Goal: Task Accomplishment & Management: Manage account settings

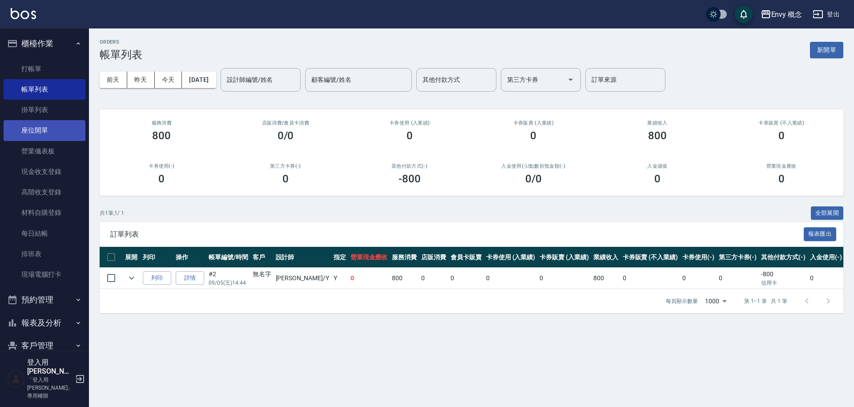
click at [60, 131] on link "座位開單" at bounding box center [45, 130] width 82 height 20
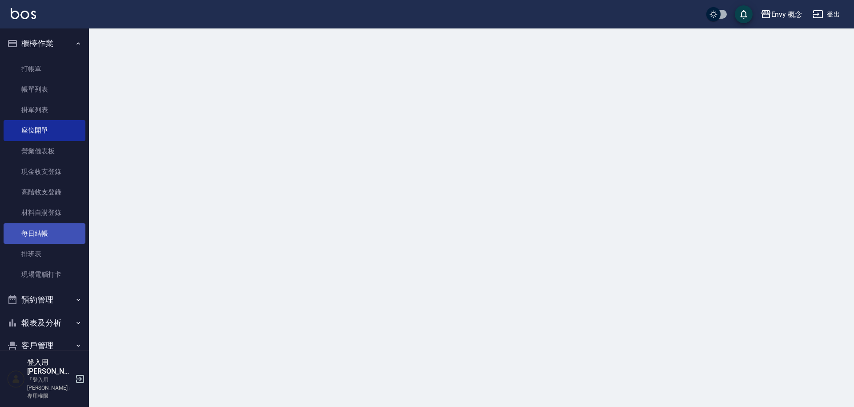
click at [38, 231] on link "每日結帳" at bounding box center [45, 233] width 82 height 20
click at [52, 296] on button "預約管理" at bounding box center [45, 299] width 82 height 23
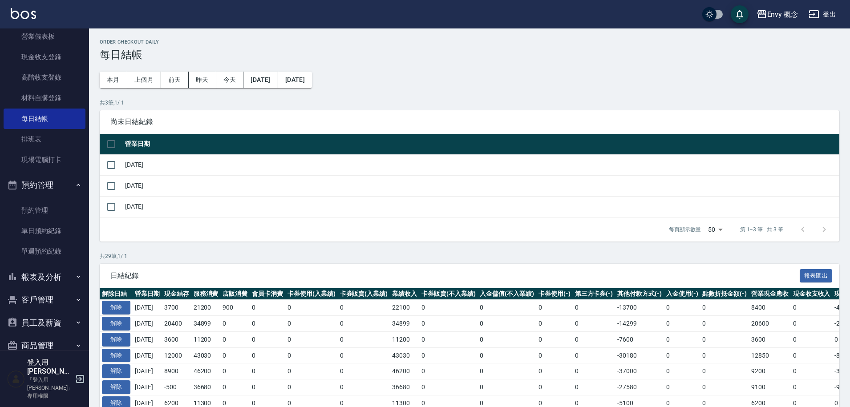
scroll to position [184, 0]
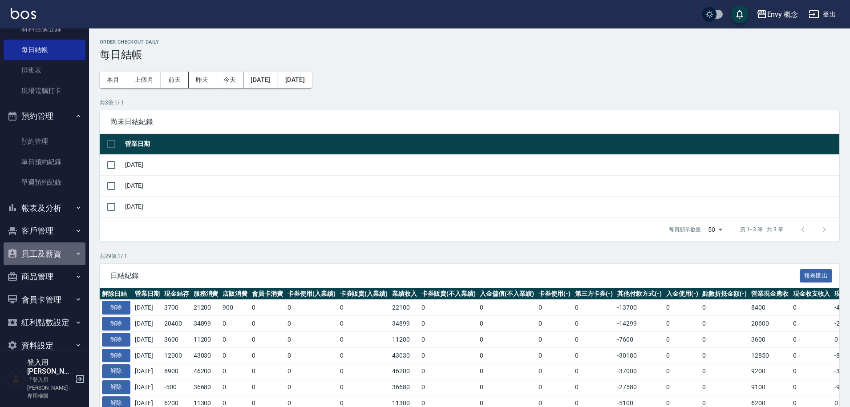
click at [61, 249] on button "員工及薪資" at bounding box center [45, 253] width 82 height 23
click at [60, 230] on button "客戶管理" at bounding box center [45, 230] width 82 height 23
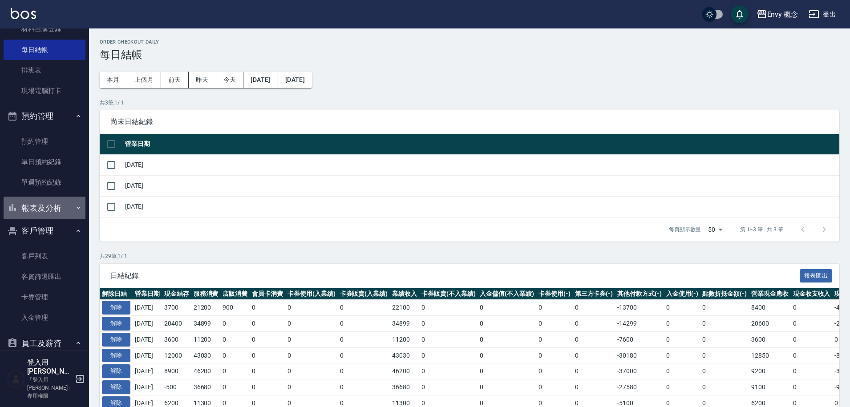
click at [62, 211] on button "報表及分析" at bounding box center [45, 208] width 82 height 23
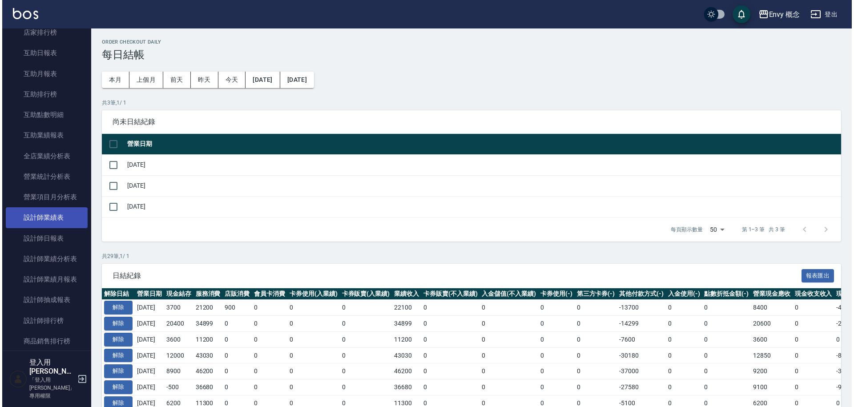
scroll to position [467, 0]
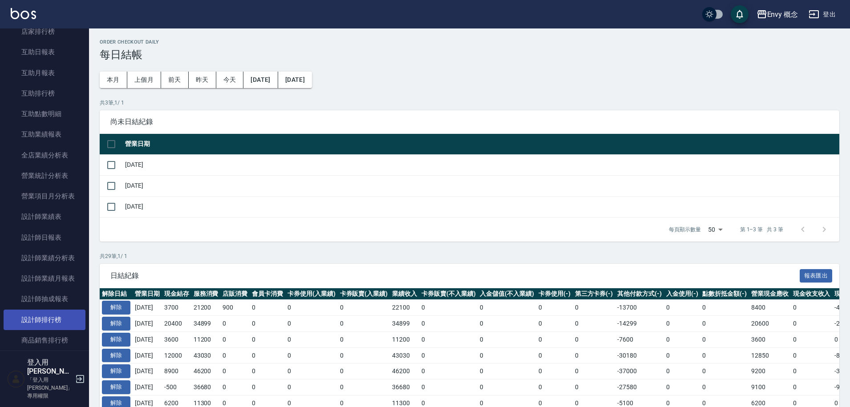
click at [64, 315] on link "設計師排行榜" at bounding box center [45, 320] width 82 height 20
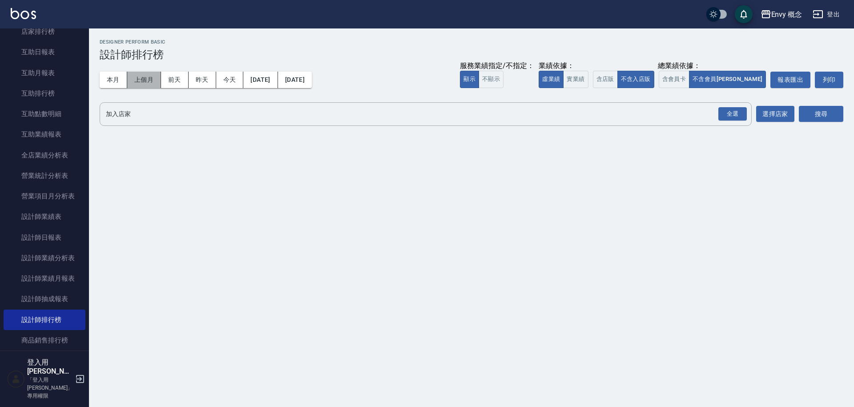
click at [141, 79] on button "上個月" at bounding box center [144, 80] width 34 height 16
click at [832, 119] on button "搜尋" at bounding box center [821, 114] width 44 height 16
click at [781, 116] on button "選擇店家" at bounding box center [775, 114] width 38 height 16
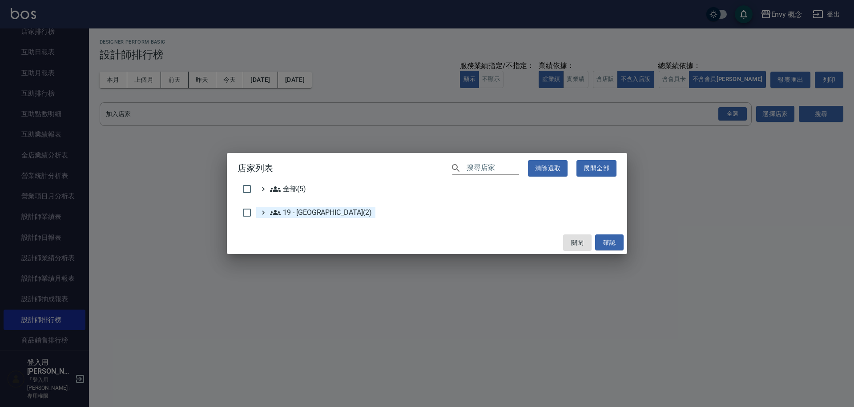
click at [307, 215] on 新城區\(2\) "19 - 新城區(2)" at bounding box center [321, 212] width 102 height 11
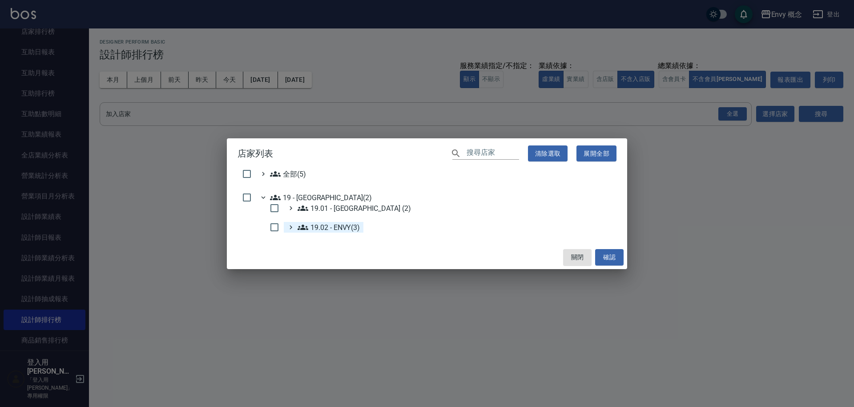
click at [358, 230] on ENVY\(3\) "19.02 - ENVY(3)" at bounding box center [329, 227] width 62 height 11
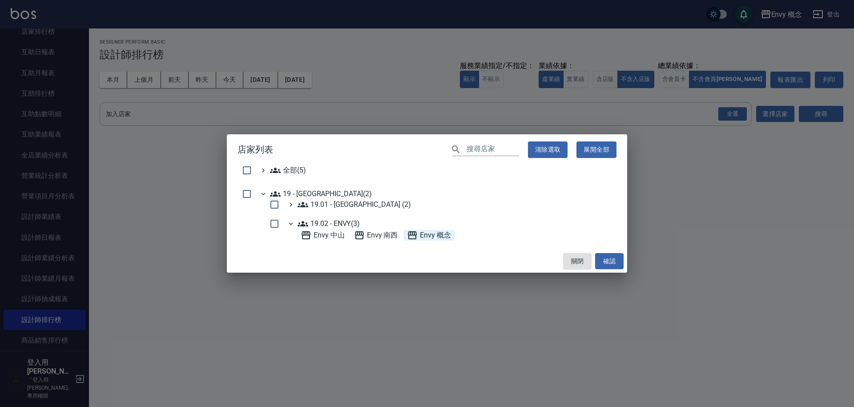
click at [426, 235] on 概念 "Envy 概念" at bounding box center [429, 235] width 44 height 11
click at [612, 262] on button "確認" at bounding box center [609, 261] width 28 height 16
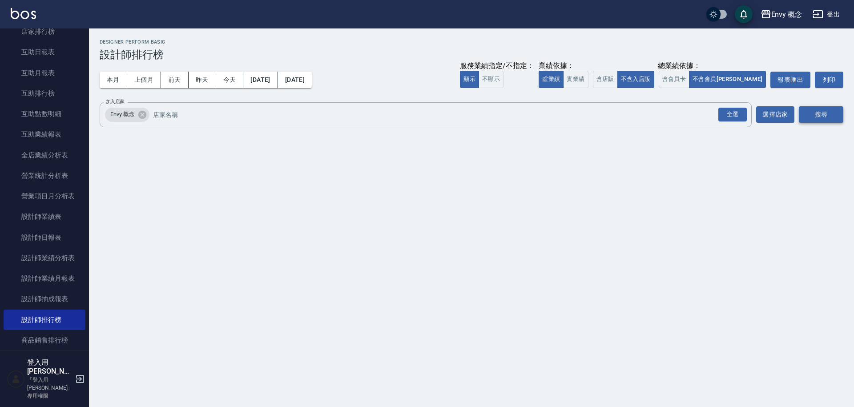
click at [821, 115] on button "搜尋" at bounding box center [821, 114] width 44 height 16
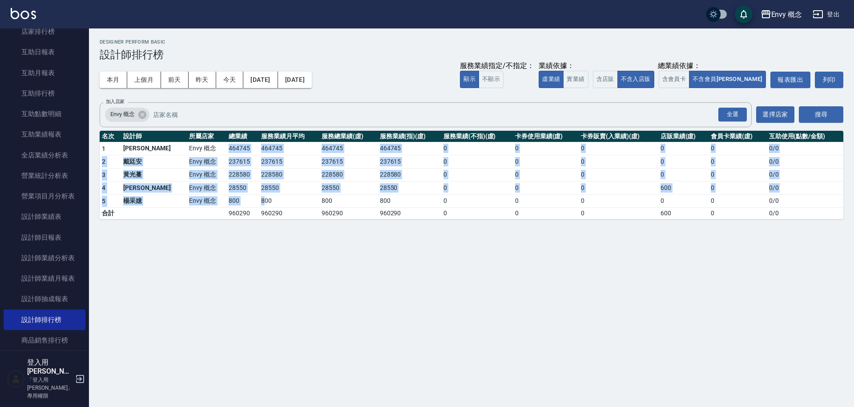
drag, startPoint x: 197, startPoint y: 148, endPoint x: 234, endPoint y: 198, distance: 62.0
click at [234, 198] on tbody "1 王文嘉 Envy 概念 464745 464745 464745 464745 0 0 0 0 0 0 / 0 2 戴廷安 Envy 概念 237615 …" at bounding box center [472, 180] width 744 height 77
click at [226, 202] on td "800" at bounding box center [242, 200] width 32 height 13
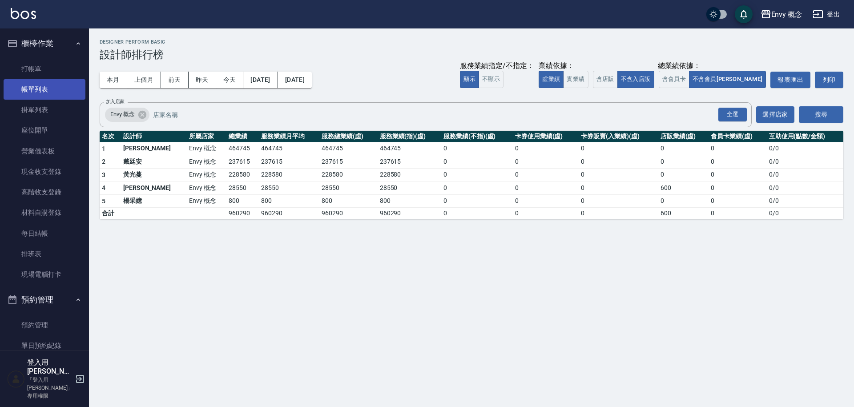
click at [55, 95] on link "帳單列表" at bounding box center [45, 89] width 82 height 20
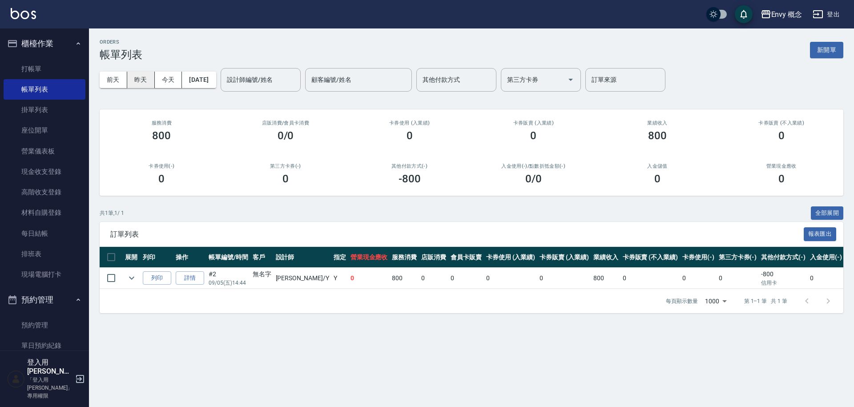
click at [145, 85] on button "昨天" at bounding box center [141, 80] width 28 height 16
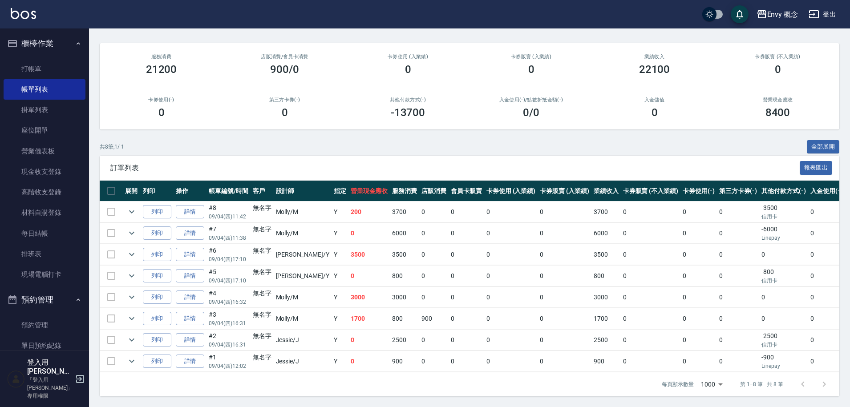
scroll to position [73, 0]
drag, startPoint x: 236, startPoint y: 293, endPoint x: 278, endPoint y: 311, distance: 46.6
click at [269, 314] on tbody "列印 詳情 #8 09/04 (四) 11:42 無名字 Molly /M Y 200 3700 0 0 0 0 3700 0 0 0 -3500 信用卡 0…" at bounding box center [529, 286] width 858 height 171
click at [278, 311] on td "Molly /M" at bounding box center [303, 318] width 58 height 21
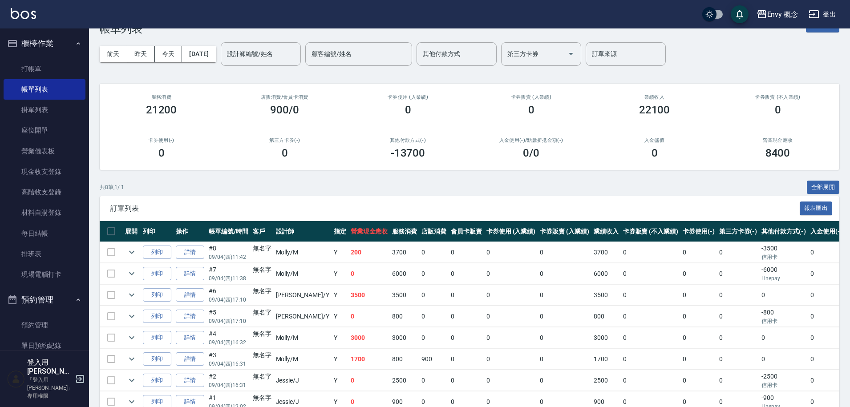
scroll to position [0, 0]
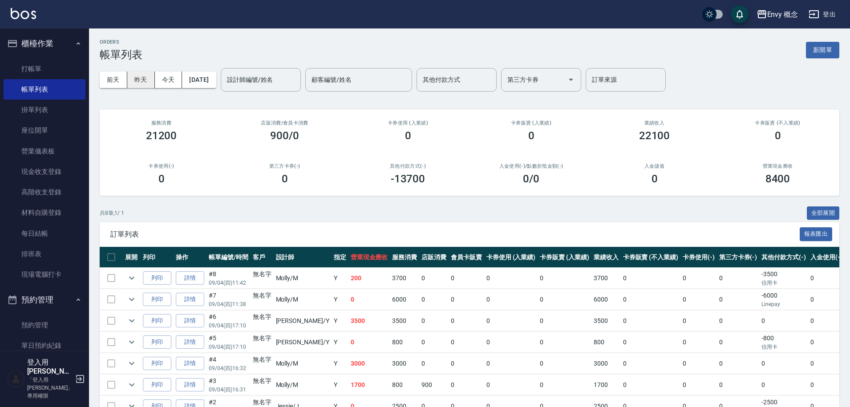
click at [144, 79] on button "昨天" at bounding box center [141, 80] width 28 height 16
click at [115, 83] on button "前天" at bounding box center [114, 80] width 28 height 16
click at [281, 80] on input "設計師編號/姓名" at bounding box center [261, 80] width 72 height 16
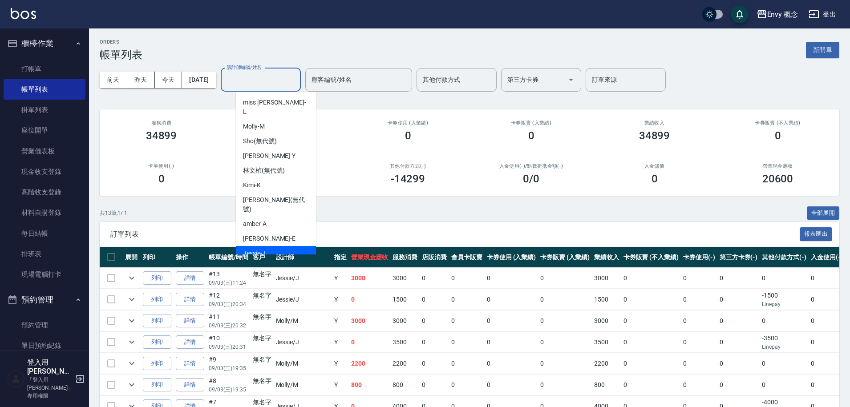
click at [271, 246] on div "Jessie -J" at bounding box center [276, 253] width 80 height 15
type input "Jessie-J"
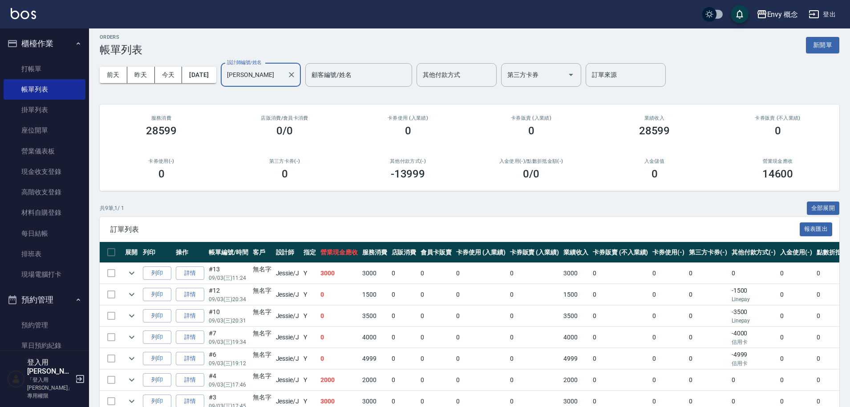
scroll to position [94, 0]
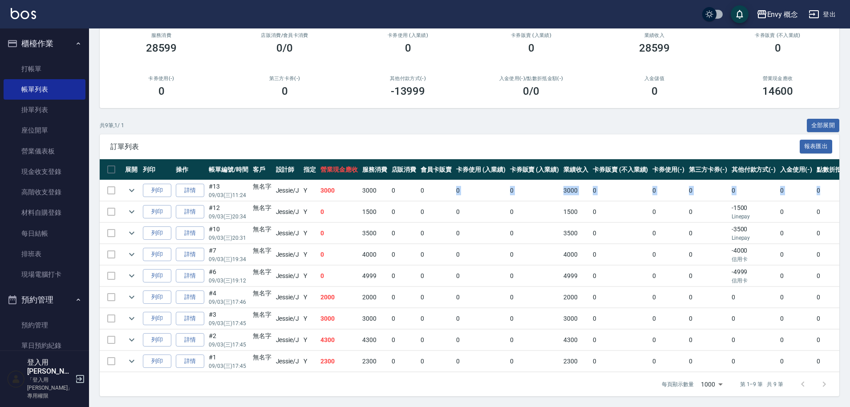
drag, startPoint x: 405, startPoint y: 192, endPoint x: 360, endPoint y: 192, distance: 44.5
click at [370, 194] on tbody "列印 詳情 #13 09/03 (三) 11:24 無名字 Jessie /J Y 3000 3000 0 0 0 0 3000 0 0 0 0 0 0 列印…" at bounding box center [504, 276] width 809 height 192
drag, startPoint x: 348, startPoint y: 198, endPoint x: 378, endPoint y: 205, distance: 30.9
click at [378, 205] on tbody "列印 詳情 #13 09/03 (三) 11:24 無名字 Jessie /J Y 3000 3000 0 0 0 0 3000 0 0 0 0 0 0 列印…" at bounding box center [504, 276] width 809 height 192
click at [376, 203] on td "1500" at bounding box center [374, 211] width 29 height 21
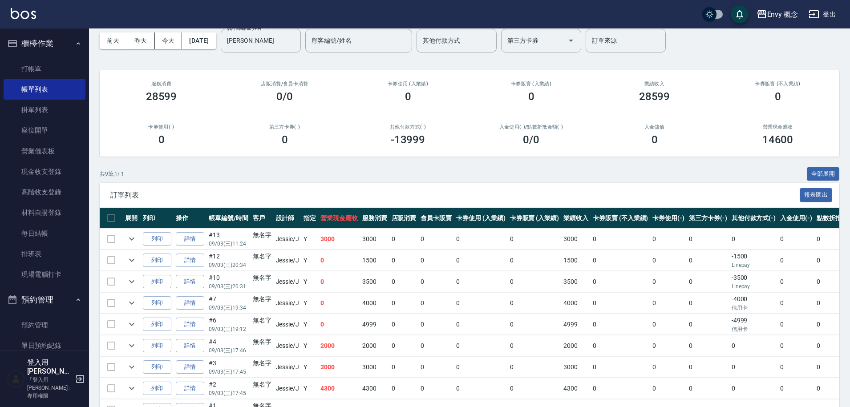
scroll to position [0, 0]
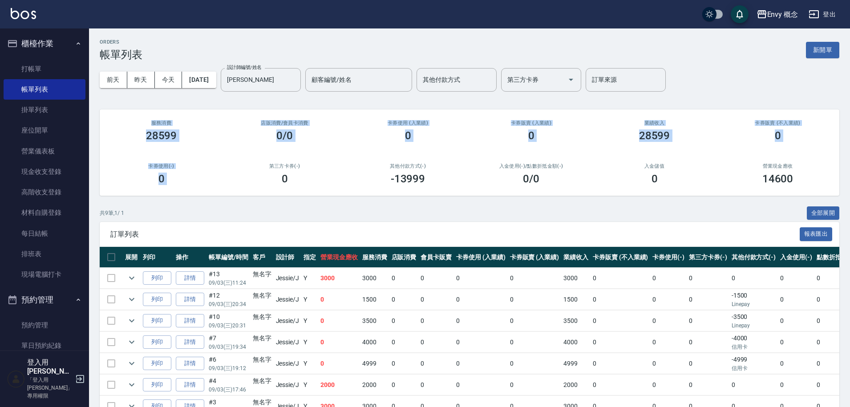
drag, startPoint x: 141, startPoint y: 121, endPoint x: 241, endPoint y: 168, distance: 110.4
click at [241, 168] on div "服務消費 28599 店販消費 /會員卡消費 0/0 卡券使用 (入業績) 0 卡券販賣 (入業績) 0 業績收入 28599 卡券販賣 (不入業績) 0 卡…" at bounding box center [469, 152] width 739 height 86
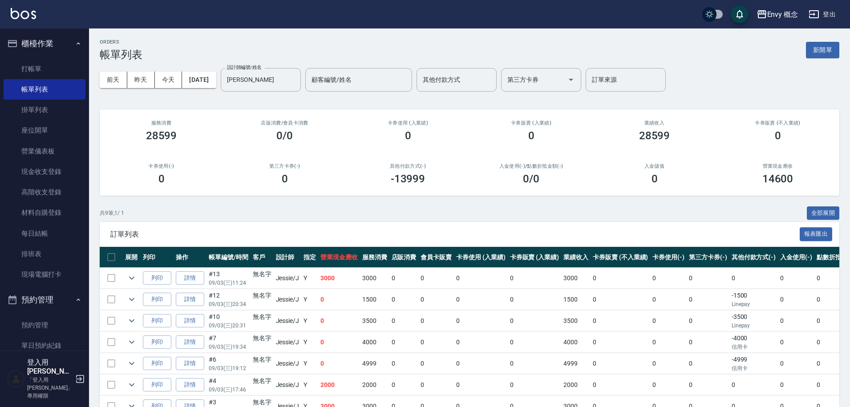
click at [146, 132] on h3 "28599" at bounding box center [161, 135] width 31 height 12
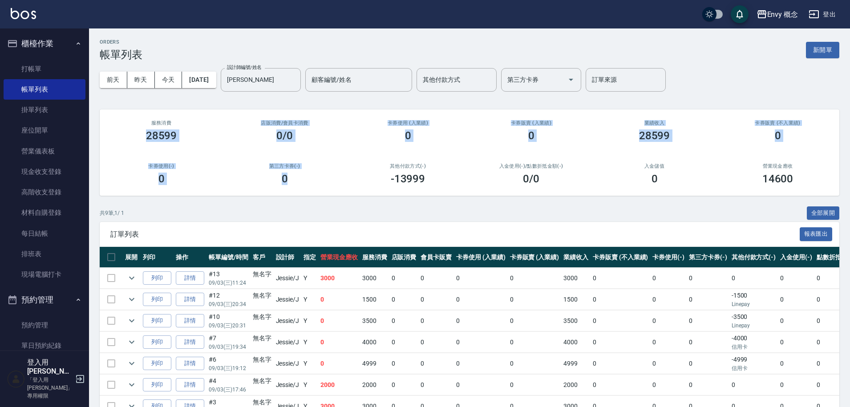
drag, startPoint x: 146, startPoint y: 132, endPoint x: 236, endPoint y: 173, distance: 98.3
click at [236, 173] on div "服務消費 28599 店販消費 /會員卡消費 0/0 卡券使用 (入業績) 0 卡券販賣 (入業績) 0 業績收入 28599 卡券販賣 (不入業績) 0 卡…" at bounding box center [469, 152] width 739 height 86
click at [236, 173] on div "0" at bounding box center [285, 179] width 102 height 12
drag, startPoint x: 236, startPoint y: 173, endPoint x: 127, endPoint y: 89, distance: 137.4
click at [126, 89] on div "ORDERS 帳單列表 新開單 前天 昨天 今天 2025/09/03 設計師編號/姓名 Jessie-J 設計師編號/姓名 顧客編號/姓名 顧客編號/姓名 …" at bounding box center [469, 261] width 761 height 466
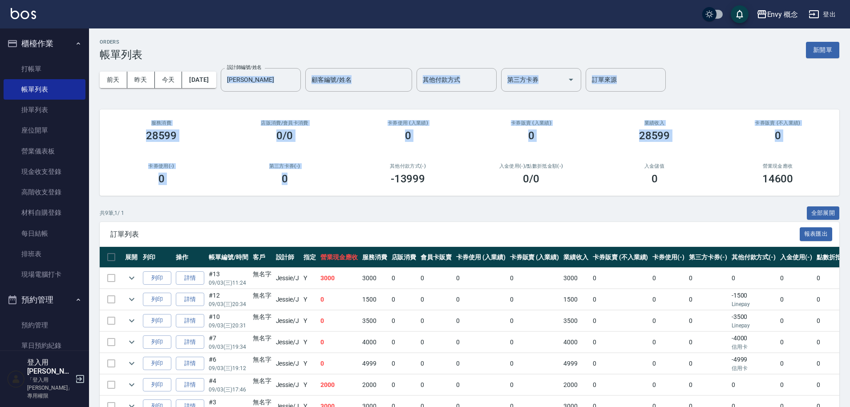
click at [139, 114] on div "服務消費 28599" at bounding box center [161, 130] width 123 height 43
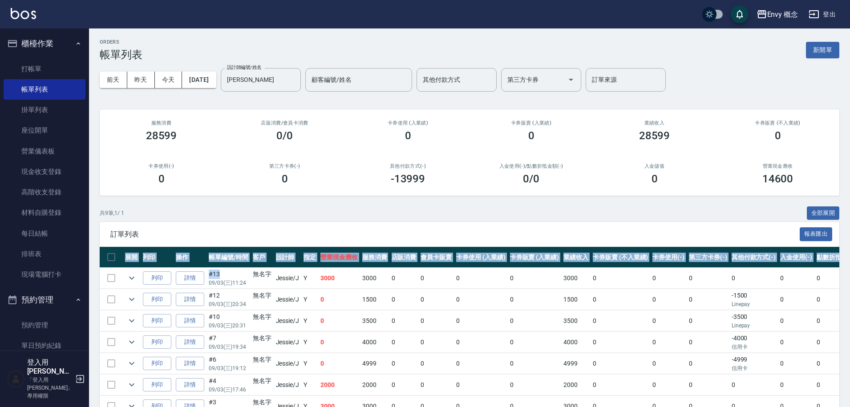
drag, startPoint x: 246, startPoint y: 274, endPoint x: 231, endPoint y: 224, distance: 52.6
click at [234, 228] on div "訂單列表 報表匯出 展開 列印 操作 帳單編號/時間 客戶 設計師 指定 營業現金應收 服務消費 店販消費 會員卡販賣 卡券使用 (入業績) 卡券販賣 (入業…" at bounding box center [469, 353] width 739 height 262
click at [229, 221] on div "共 9 筆, 1 / 1 全部展開 訂單列表 報表匯出 展開 列印 操作 帳單編號/時間 客戶 設計師 指定 營業現金應收 服務消費 店販消費 會員卡販賣 卡…" at bounding box center [469, 345] width 739 height 278
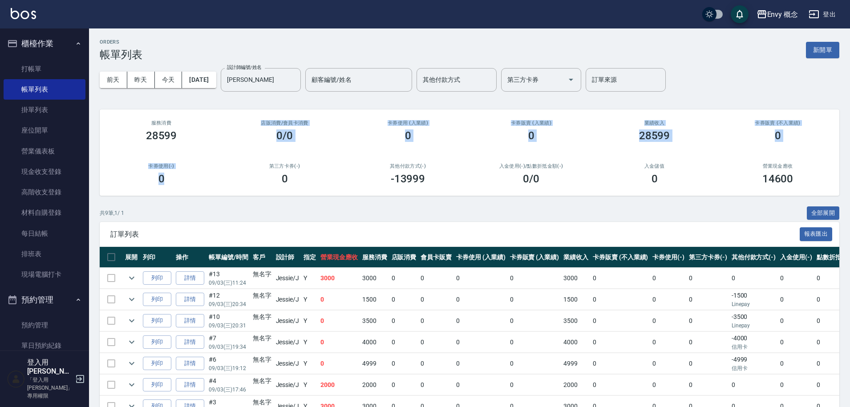
drag, startPoint x: 173, startPoint y: 177, endPoint x: 155, endPoint y: 138, distance: 42.8
click at [157, 148] on div "服務消費 28599 店販消費 /會員卡消費 0/0 卡券使用 (入業績) 0 卡券販賣 (入業績) 0 業績收入 28599 卡券販賣 (不入業績) 0 卡…" at bounding box center [469, 152] width 739 height 86
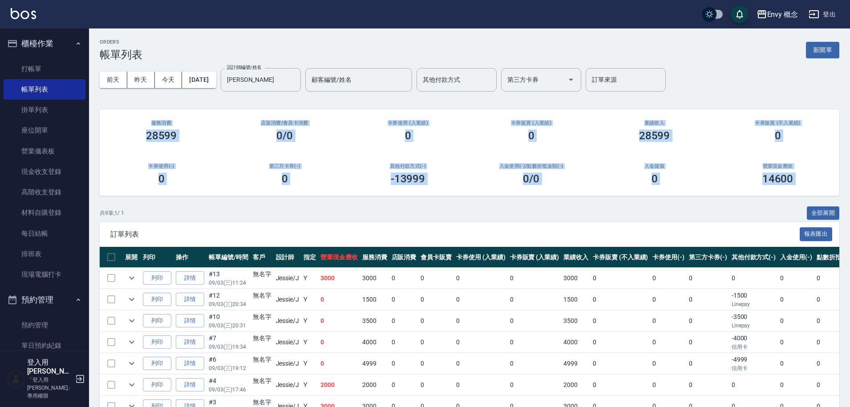
drag, startPoint x: 147, startPoint y: 118, endPoint x: 373, endPoint y: 197, distance: 239.7
click at [364, 198] on div "ORDERS 帳單列表 新開單 前天 昨天 今天 2025/09/03 設計師編號/姓名 Jessie-J 設計師編號/姓名 顧客編號/姓名 顧客編號/姓名 …" at bounding box center [469, 261] width 761 height 466
click at [373, 197] on div "ORDERS 帳單列表 新開單 前天 昨天 今天 2025/09/03 設計師編號/姓名 Jessie-J 設計師編號/姓名 顧客編號/姓名 顧客編號/姓名 …" at bounding box center [469, 261] width 761 height 466
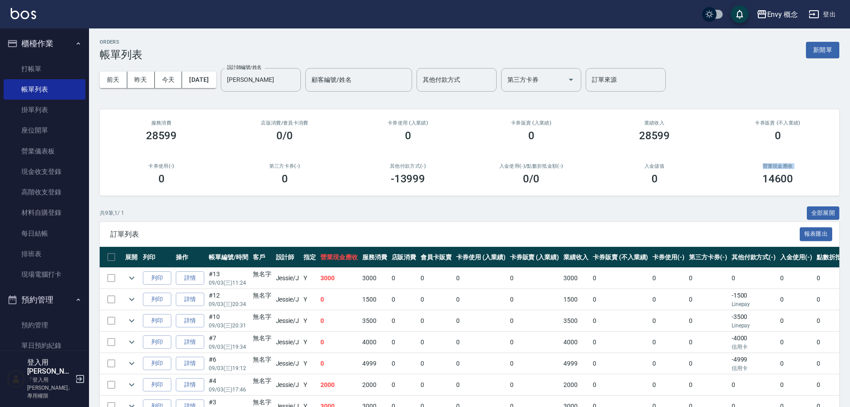
drag, startPoint x: 804, startPoint y: 171, endPoint x: 675, endPoint y: 175, distance: 129.0
click at [675, 175] on div "服務消費 28599 店販消費 /會員卡消費 0/0 卡券使用 (入業績) 0 卡券販賣 (入業績) 0 業績收入 28599 卡券販賣 (不入業績) 0 卡…" at bounding box center [469, 152] width 739 height 86
drag, startPoint x: 740, startPoint y: 177, endPoint x: 824, endPoint y: 177, distance: 84.1
click at [824, 177] on div "14600" at bounding box center [777, 179] width 102 height 12
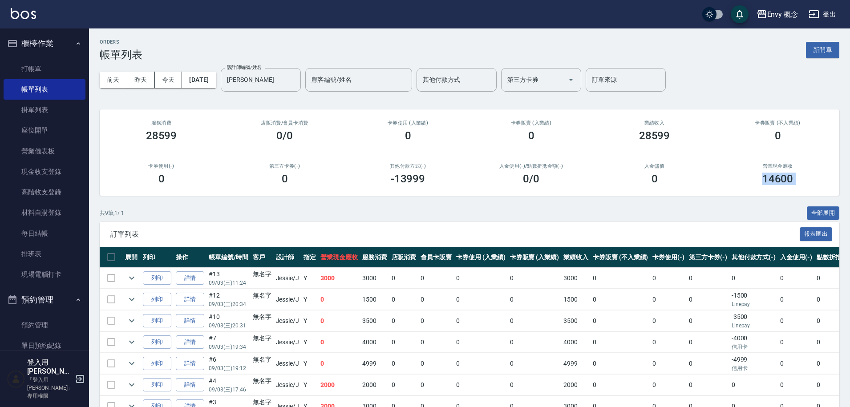
drag, startPoint x: 824, startPoint y: 177, endPoint x: 729, endPoint y: 177, distance: 95.2
click at [731, 178] on div "14600" at bounding box center [777, 179] width 102 height 12
click at [729, 177] on div "14600" at bounding box center [777, 179] width 102 height 12
drag, startPoint x: 797, startPoint y: 175, endPoint x: 641, endPoint y: 167, distance: 156.3
click at [725, 186] on div "營業現金應收 14600" at bounding box center [777, 174] width 123 height 43
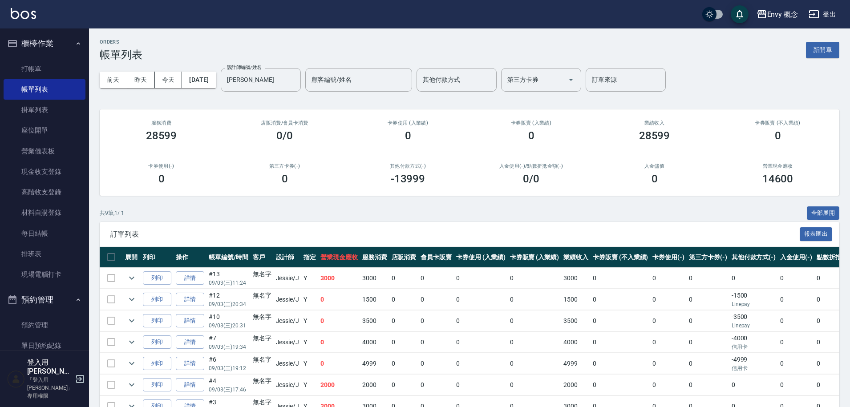
click at [592, 156] on div "入金儲值 0" at bounding box center [653, 174] width 123 height 43
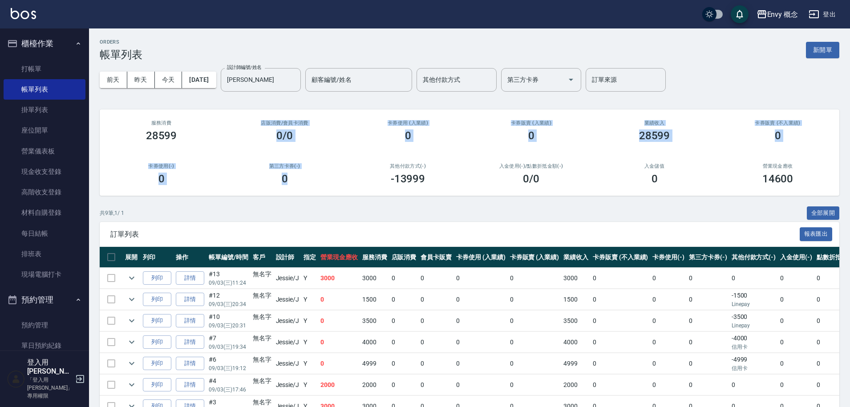
drag, startPoint x: 203, startPoint y: 139, endPoint x: 249, endPoint y: 190, distance: 68.6
click at [249, 190] on div "服務消費 28599 店販消費 /會員卡消費 0/0 卡券使用 (入業績) 0 卡券販賣 (入業績) 0 業績收入 28599 卡券販賣 (不入業績) 0 卡…" at bounding box center [469, 152] width 739 height 86
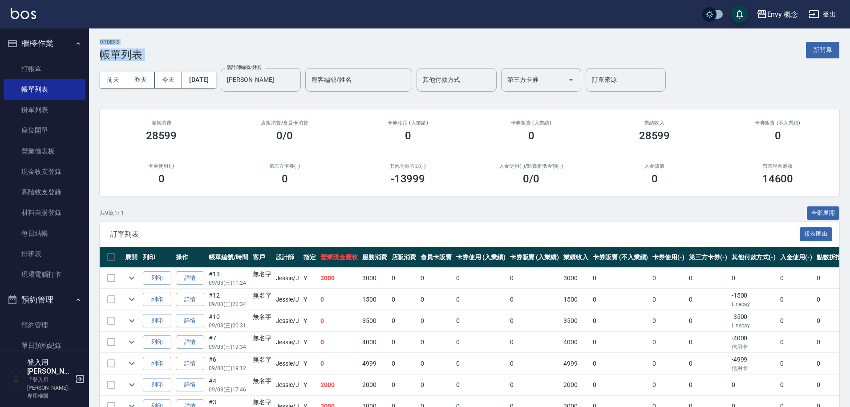
drag, startPoint x: 141, startPoint y: 35, endPoint x: 164, endPoint y: 70, distance: 41.8
click at [164, 70] on div "ORDERS 帳單列表 新開單 前天 昨天 今天 2025/09/03 設計師編號/姓名 Jessie-J 設計師編號/姓名 顧客編號/姓名 顧客編號/姓名 …" at bounding box center [469, 261] width 761 height 466
drag, startPoint x: 158, startPoint y: 59, endPoint x: 112, endPoint y: 36, distance: 51.5
click at [112, 36] on div "ORDERS 帳單列表 新開單 前天 昨天 今天 2025/09/03 設計師編號/姓名 Jessie-J 設計師編號/姓名 顧客編號/姓名 顧客編號/姓名 …" at bounding box center [469, 261] width 761 height 466
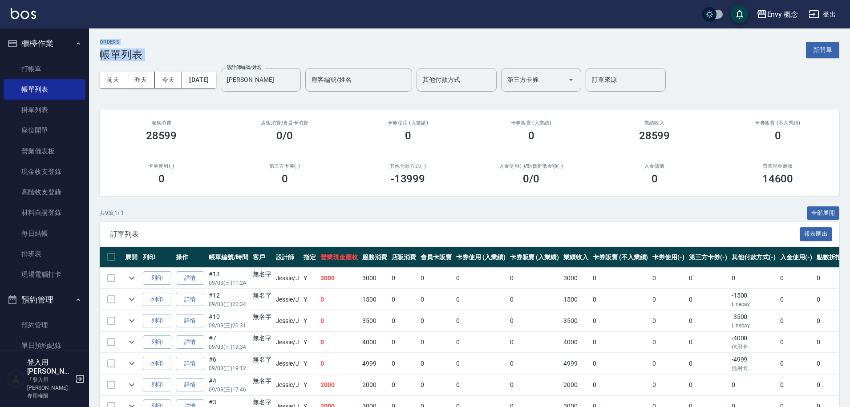
drag, startPoint x: 112, startPoint y: 36, endPoint x: 133, endPoint y: 67, distance: 37.3
click at [133, 67] on div "ORDERS 帳單列表 新開單 前天 昨天 今天 2025/09/03 設計師編號/姓名 Jessie-J 設計師編號/姓名 顧客編號/姓名 顧客編號/姓名 …" at bounding box center [469, 261] width 761 height 466
click at [134, 60] on h3 "帳單列表" at bounding box center [121, 54] width 43 height 12
drag, startPoint x: 105, startPoint y: 34, endPoint x: 136, endPoint y: 65, distance: 43.7
click at [136, 65] on div "ORDERS 帳單列表 新開單 前天 昨天 今天 2025/09/03 設計師編號/姓名 Jessie-J 設計師編號/姓名 顧客編號/姓名 顧客編號/姓名 …" at bounding box center [469, 261] width 761 height 466
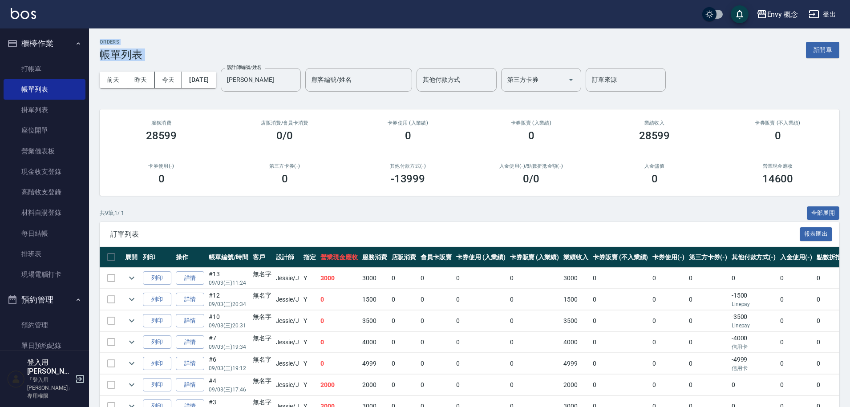
click at [136, 65] on div "前天 昨天 今天 2025/09/03 設計師編號/姓名 Jessie-J 設計師編號/姓名 顧客編號/姓名 顧客編號/姓名 其他付款方式 其他付款方式 第三…" at bounding box center [469, 80] width 739 height 38
drag, startPoint x: 136, startPoint y: 65, endPoint x: 102, endPoint y: 27, distance: 51.0
click at [102, 27] on div "Envy 概念 登出 櫃檯作業 打帳單 帳單列表 掛單列表 座位開單 營業儀表板 現金收支登錄 高階收支登錄 材料自購登錄 每日結帳 排班表 現場電腦打卡 預…" at bounding box center [425, 247] width 850 height 495
click at [105, 36] on div "ORDERS 帳單列表 新開單 前天 昨天 今天 2025/09/03 設計師編號/姓名 Jessie-J 設計師編號/姓名 顧客編號/姓名 顧客編號/姓名 …" at bounding box center [469, 261] width 761 height 466
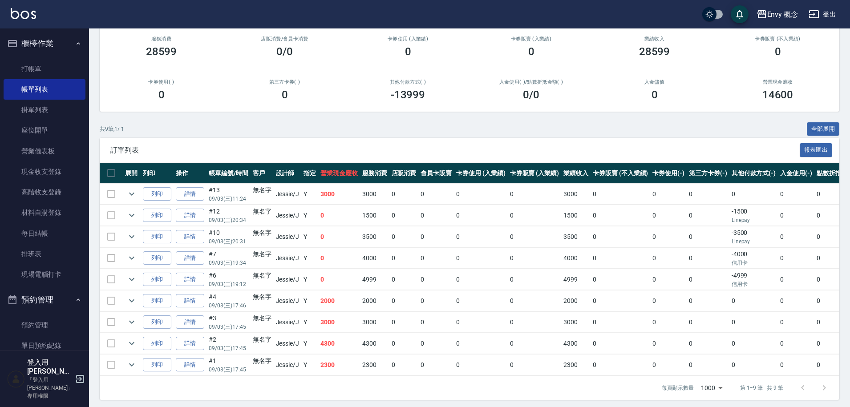
scroll to position [77, 0]
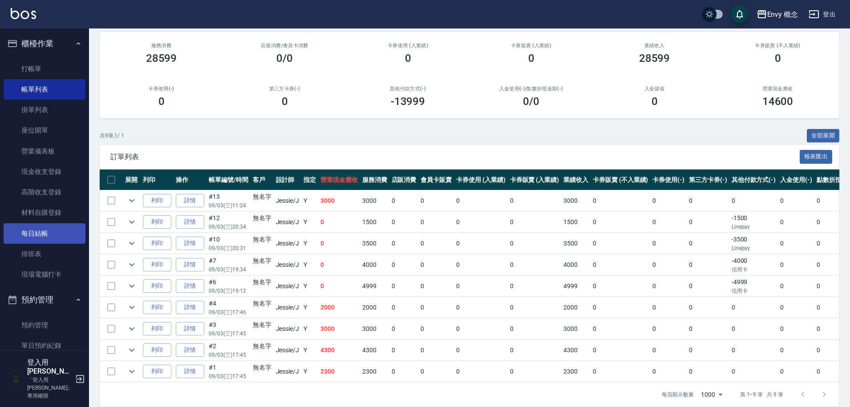
click at [42, 233] on link "每日結帳" at bounding box center [45, 233] width 82 height 20
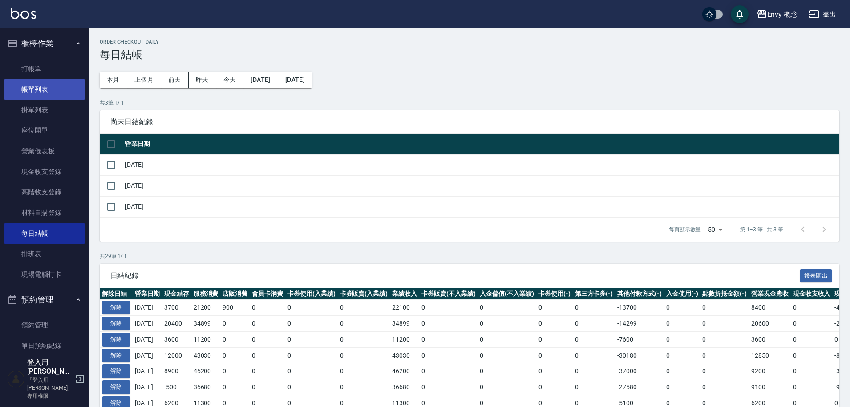
click at [38, 93] on link "帳單列表" at bounding box center [45, 89] width 82 height 20
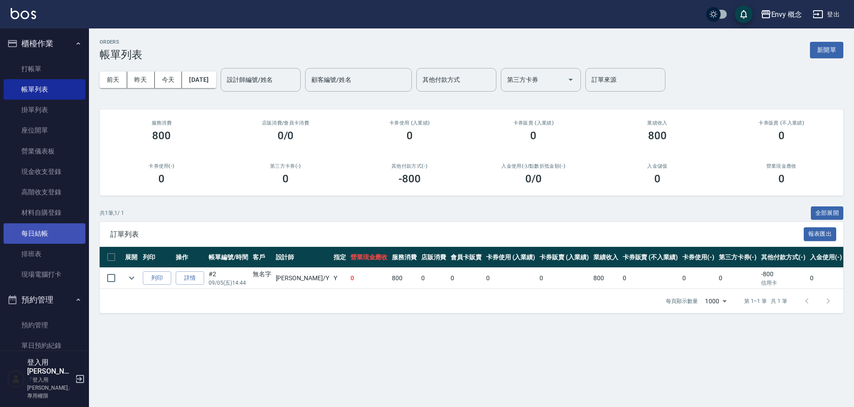
click at [34, 239] on link "每日結帳" at bounding box center [45, 233] width 82 height 20
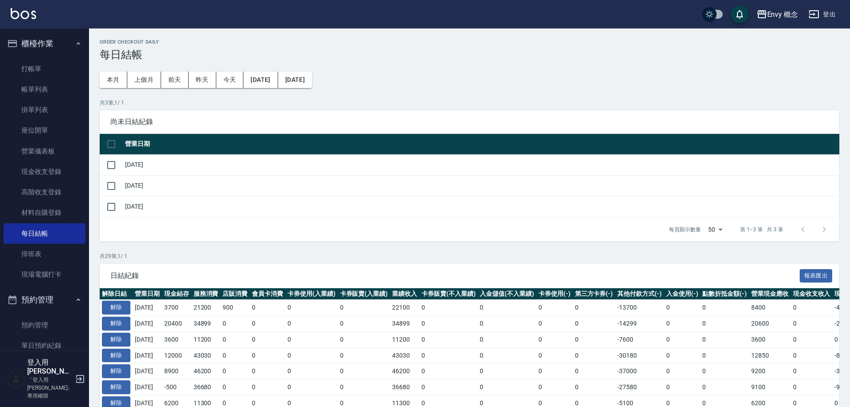
scroll to position [165, 0]
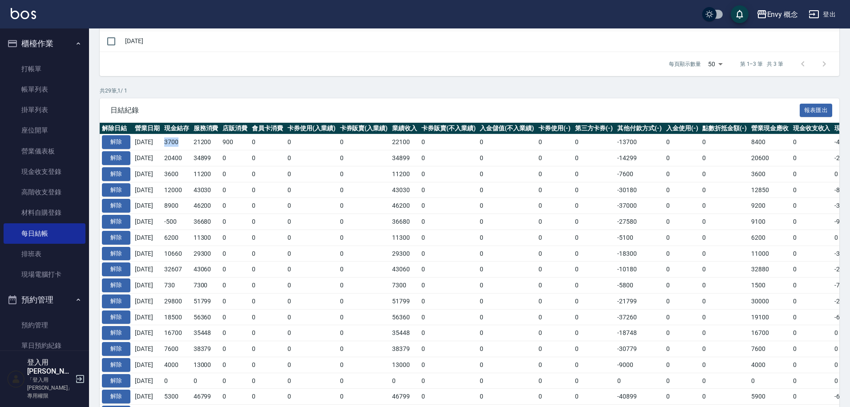
drag, startPoint x: 172, startPoint y: 143, endPoint x: 190, endPoint y: 142, distance: 17.8
click at [190, 142] on td "3700" at bounding box center [176, 142] width 29 height 16
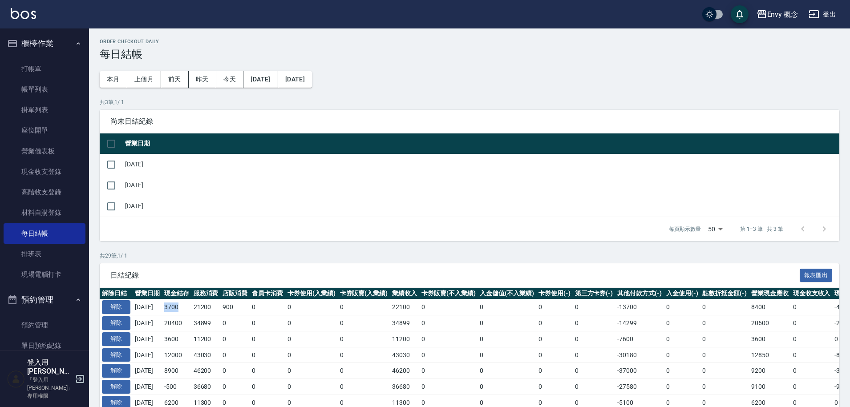
scroll to position [0, 0]
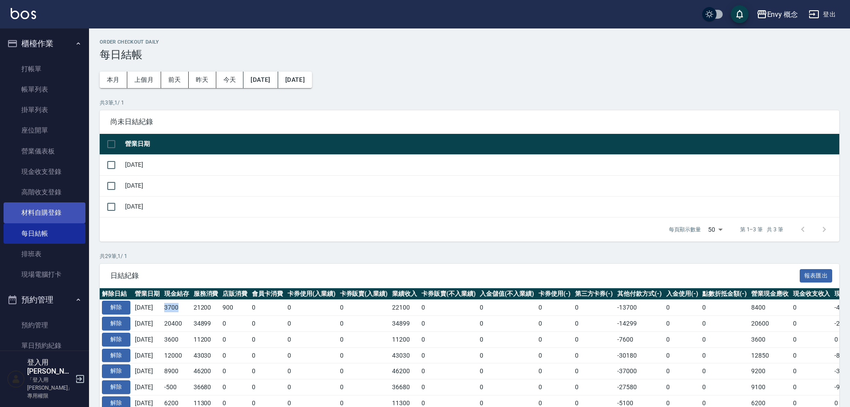
click at [70, 213] on link "材料自購登錄" at bounding box center [45, 212] width 82 height 20
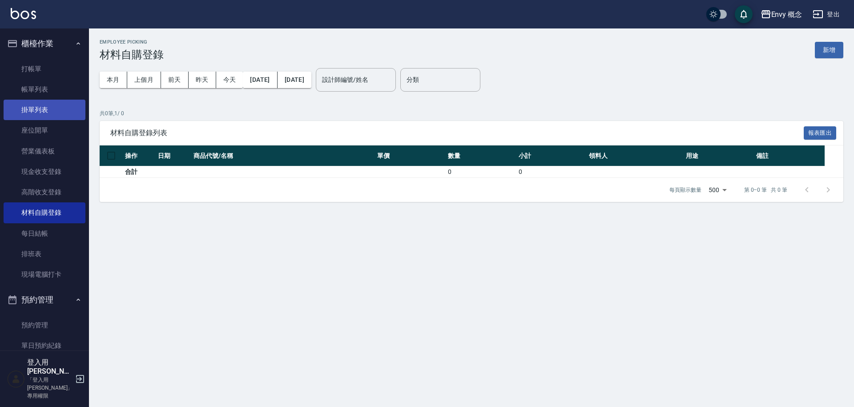
click at [58, 107] on link "掛單列表" at bounding box center [45, 110] width 82 height 20
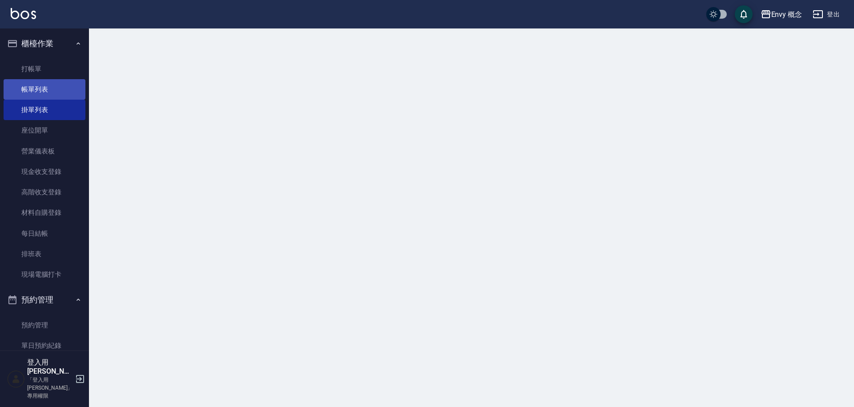
click at [60, 94] on link "帳單列表" at bounding box center [45, 89] width 82 height 20
click at [61, 89] on link "帳單列表" at bounding box center [45, 89] width 82 height 20
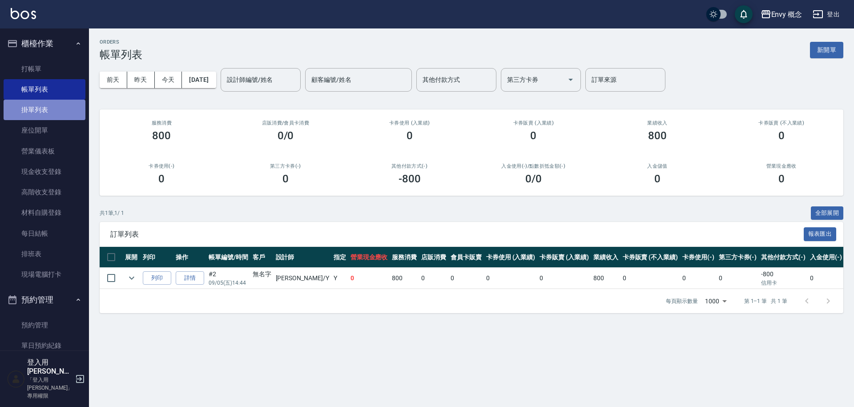
click at [56, 107] on link "掛單列表" at bounding box center [45, 110] width 82 height 20
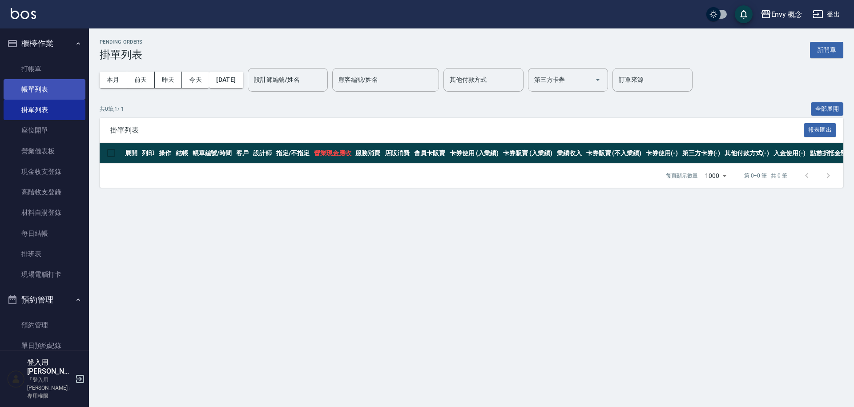
click at [56, 93] on link "帳單列表" at bounding box center [45, 89] width 82 height 20
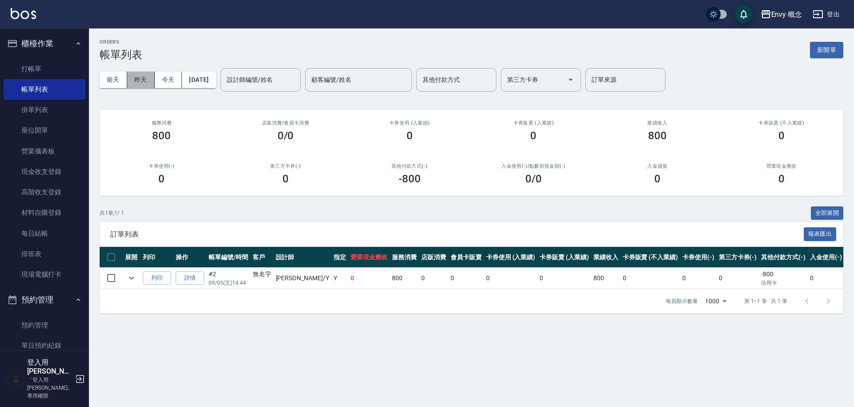
click at [141, 85] on button "昨天" at bounding box center [141, 80] width 28 height 16
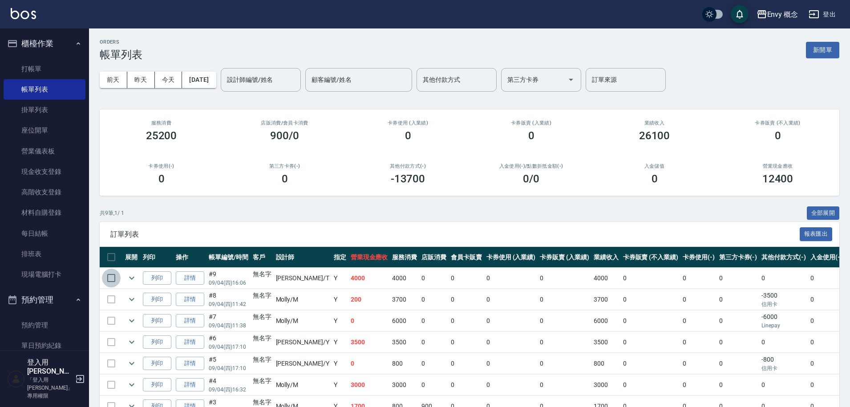
click at [113, 278] on input "checkbox" at bounding box center [111, 278] width 19 height 19
checkbox input "true"
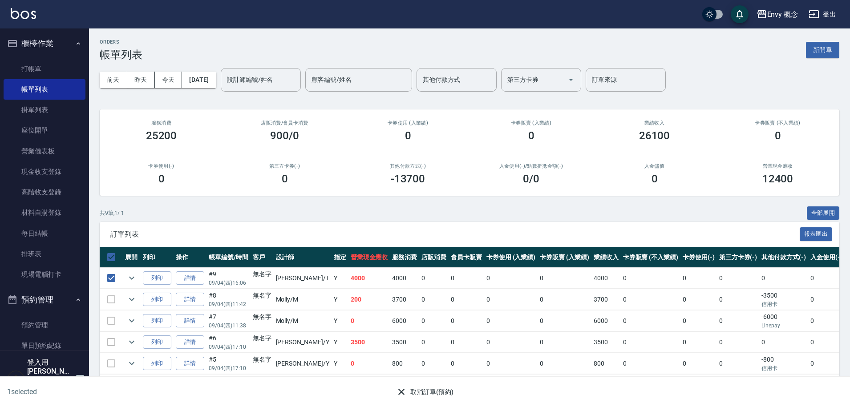
click at [428, 395] on button "取消訂單(預約)" at bounding box center [424, 392] width 64 height 16
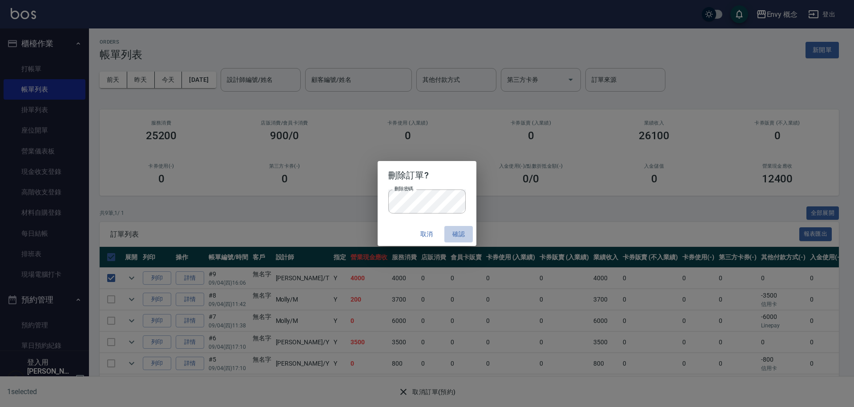
click at [463, 237] on button "確認" at bounding box center [458, 234] width 28 height 16
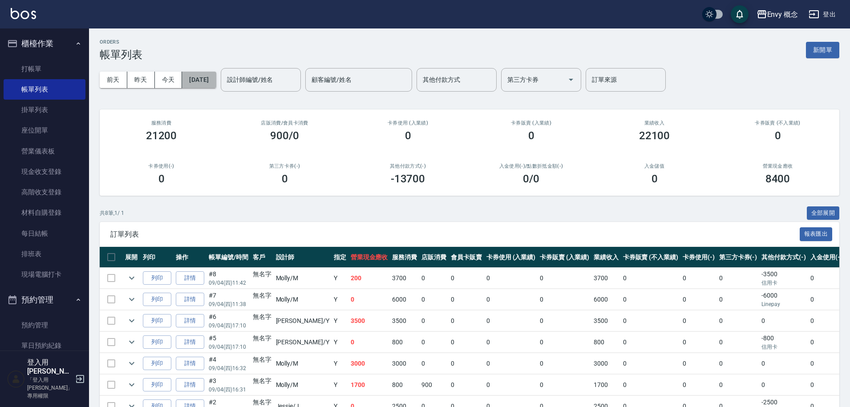
click at [200, 81] on button "[DATE]" at bounding box center [199, 80] width 34 height 16
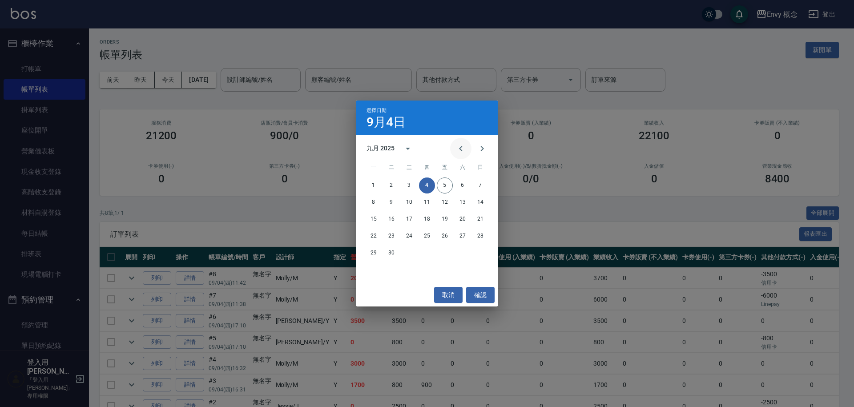
click at [462, 150] on icon "Previous month" at bounding box center [460, 148] width 3 height 5
click at [394, 203] on button "5" at bounding box center [391, 202] width 16 height 16
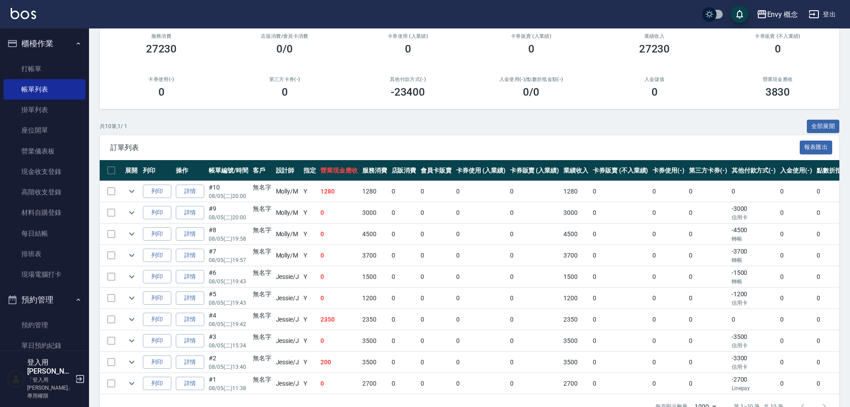
scroll to position [86, 0]
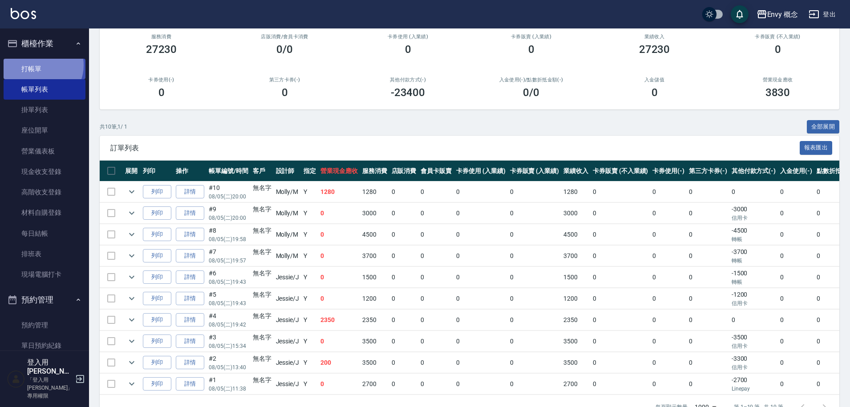
click at [40, 65] on link "打帳單" at bounding box center [45, 69] width 82 height 20
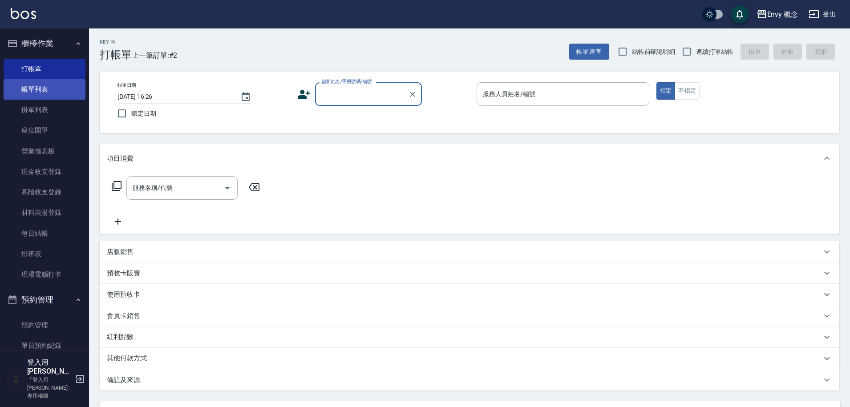
click at [28, 91] on link "帳單列表" at bounding box center [45, 89] width 82 height 20
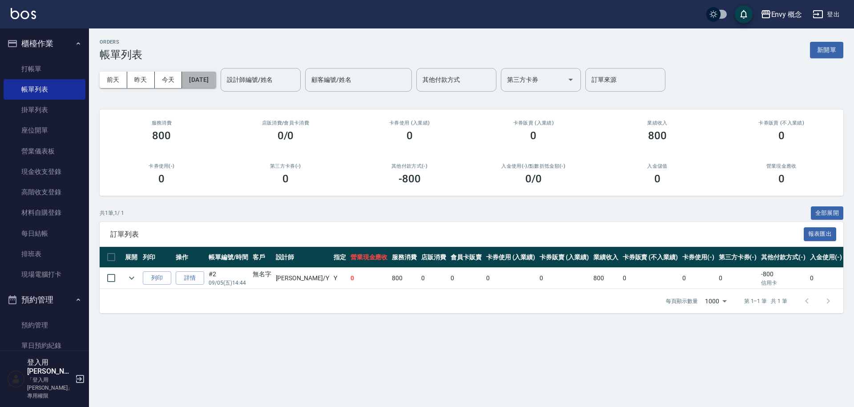
click at [195, 80] on button "[DATE]" at bounding box center [199, 80] width 34 height 16
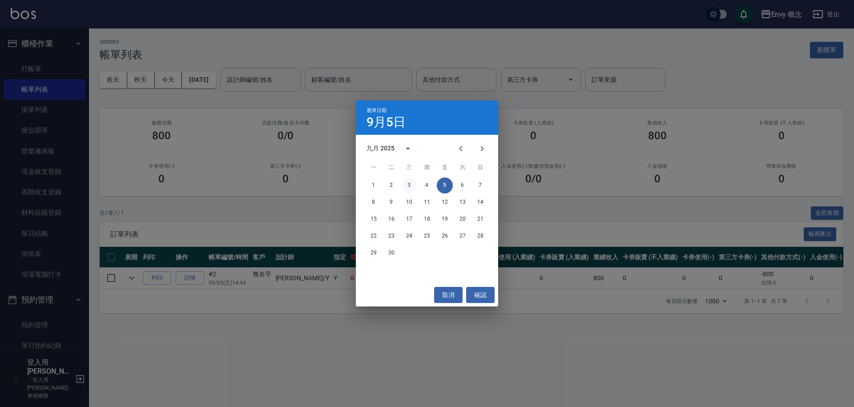
click at [407, 185] on button "3" at bounding box center [409, 185] width 16 height 16
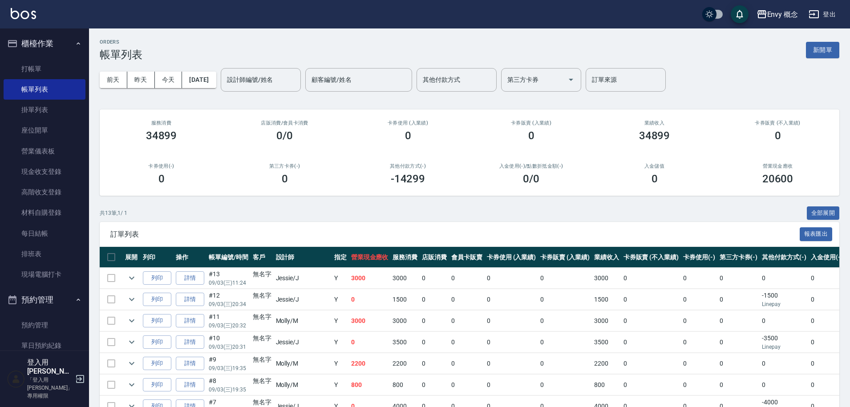
scroll to position [180, 0]
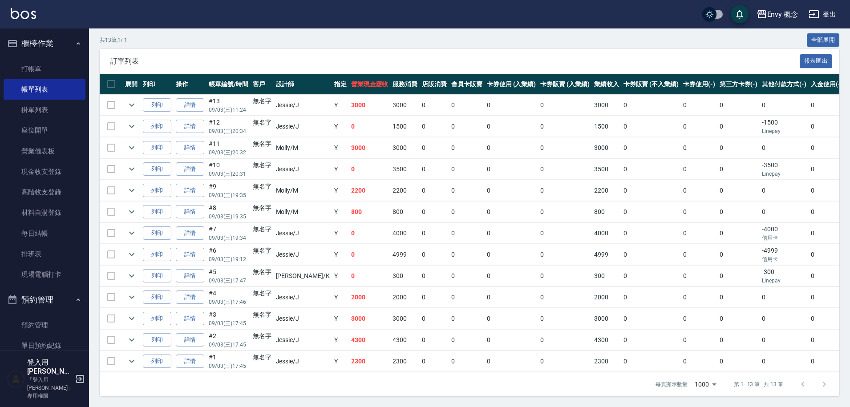
click at [118, 97] on td at bounding box center [111, 105] width 23 height 21
drag, startPoint x: 111, startPoint y: 100, endPoint x: 119, endPoint y: 102, distance: 8.0
click at [112, 100] on td at bounding box center [111, 105] width 23 height 21
click at [113, 98] on td at bounding box center [111, 105] width 23 height 21
click at [105, 101] on td at bounding box center [111, 105] width 23 height 21
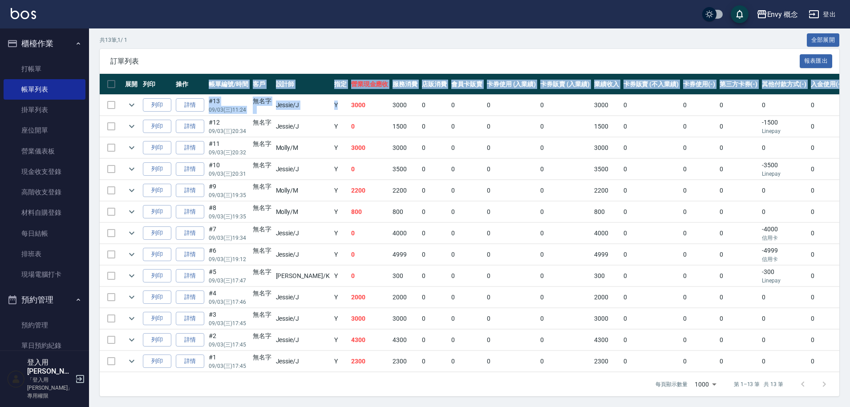
drag, startPoint x: 216, startPoint y: 89, endPoint x: 312, endPoint y: 100, distance: 96.2
click at [312, 100] on table "展開 列印 操作 帳單編號/時間 客戶 設計師 指定 營業現金應收 服務消費 店販消費 會員卡販賣 卡券使用 (入業績) 卡券販賣 (入業績) 業績收入 卡券…" at bounding box center [520, 223] width 840 height 298
click at [332, 100] on td "Y" at bounding box center [340, 105] width 17 height 21
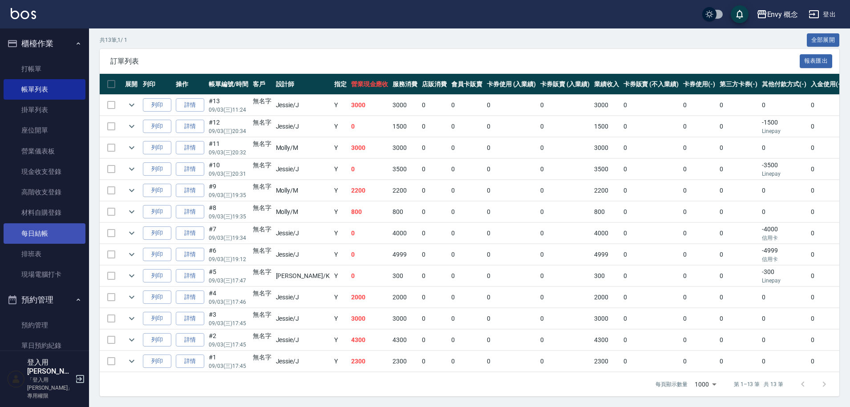
drag, startPoint x: 37, startPoint y: 236, endPoint x: 49, endPoint y: 243, distance: 13.7
click at [37, 236] on link "每日結帳" at bounding box center [45, 233] width 82 height 20
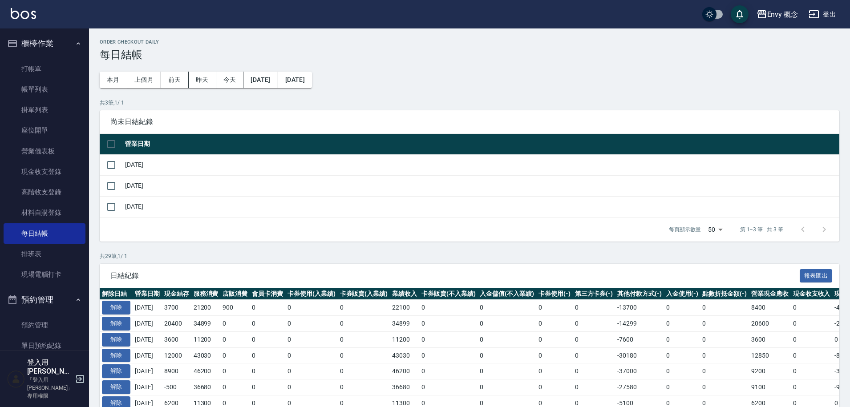
click at [44, 233] on link "每日結帳" at bounding box center [45, 233] width 82 height 20
click at [112, 322] on button "解除" at bounding box center [116, 324] width 28 height 14
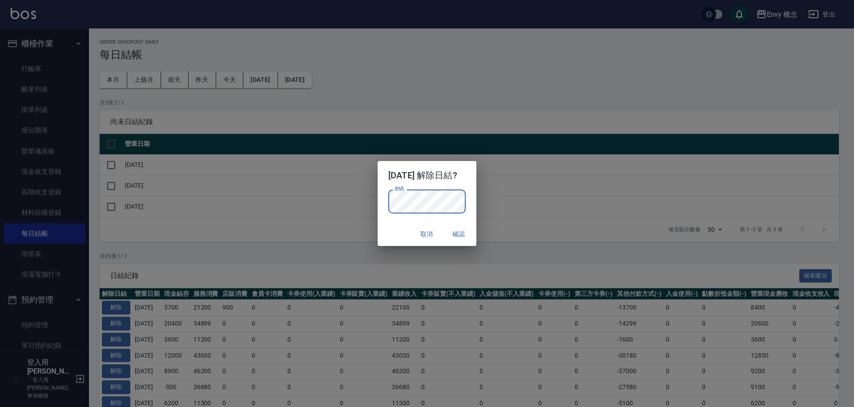
click at [467, 233] on button "確認" at bounding box center [458, 234] width 28 height 16
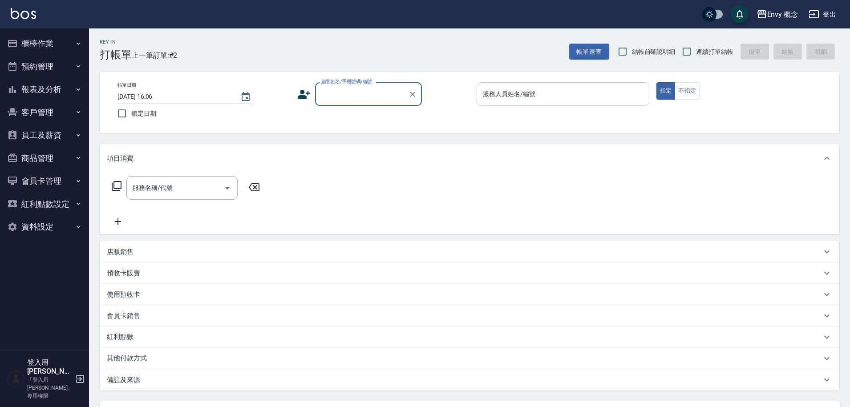
click at [501, 95] on div "服務人員姓名/編號 服務人員姓名/編號" at bounding box center [562, 94] width 173 height 24
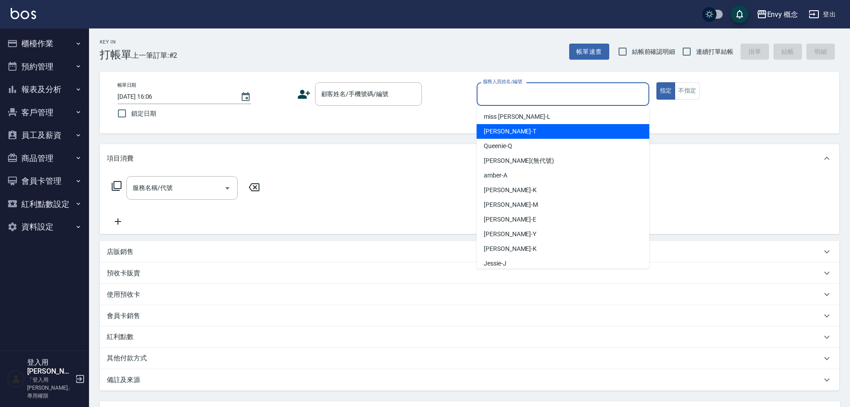
click at [518, 133] on div "Tim -T" at bounding box center [562, 131] width 173 height 15
type input "Tim-T"
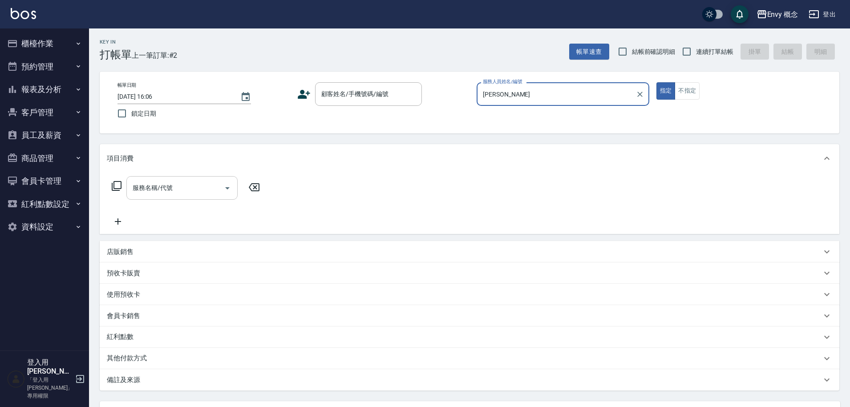
click at [202, 188] on input "服務名稱/代號" at bounding box center [175, 188] width 90 height 16
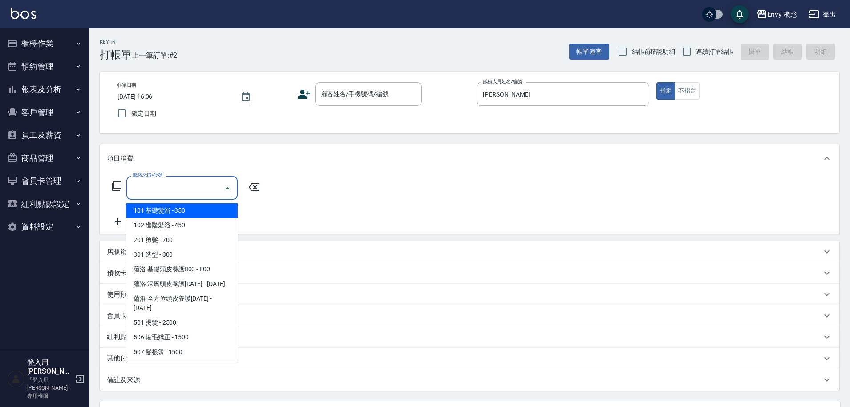
type input "７"
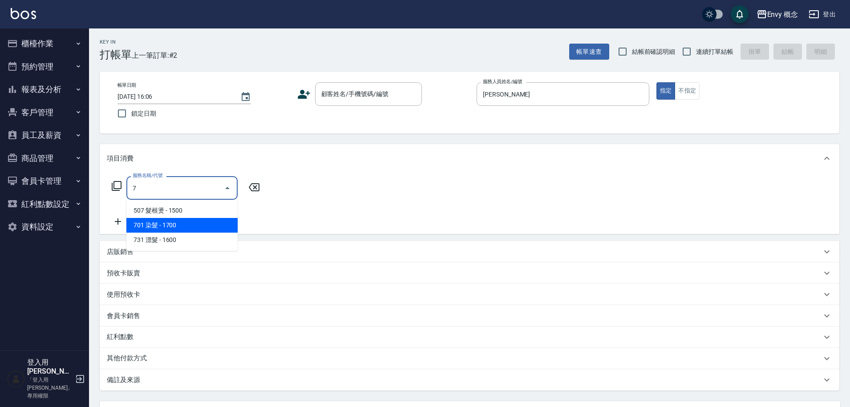
click at [229, 228] on span "701 染髮 - 1700" at bounding box center [181, 225] width 111 height 15
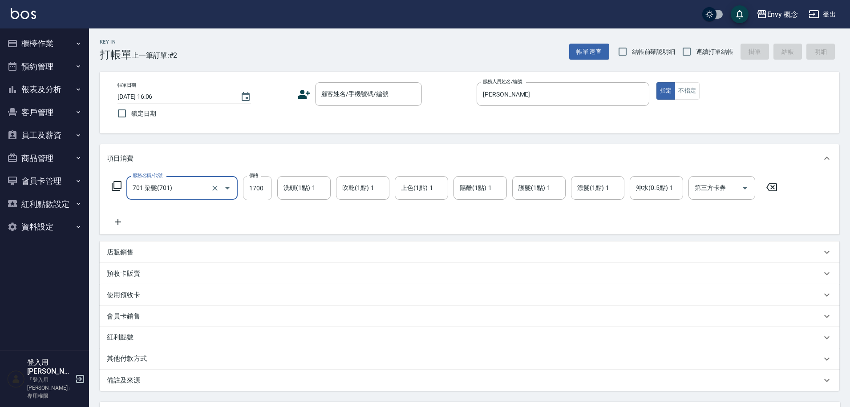
type input "701 染髮(701)"
click at [264, 190] on input "1700" at bounding box center [257, 188] width 29 height 24
click at [249, 98] on icon "Choose date, selected date is 2025-09-05" at bounding box center [246, 96] width 8 height 9
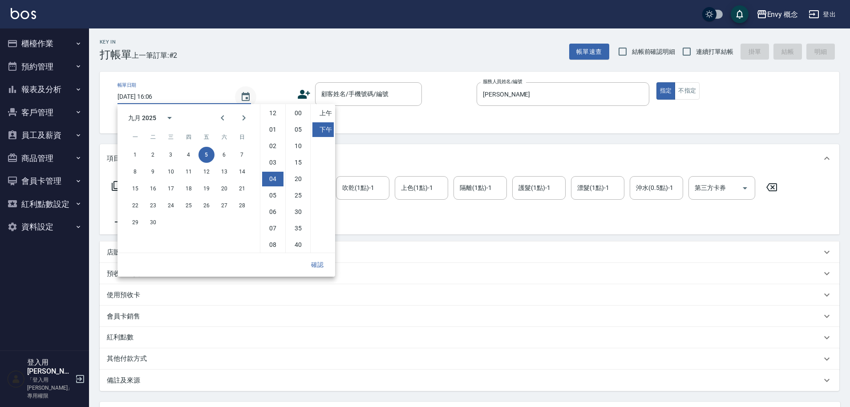
scroll to position [50, 0]
click at [187, 153] on button "4" at bounding box center [189, 155] width 16 height 16
type input "2025/09/04 16:06"
click at [316, 264] on button "確認" at bounding box center [317, 265] width 28 height 16
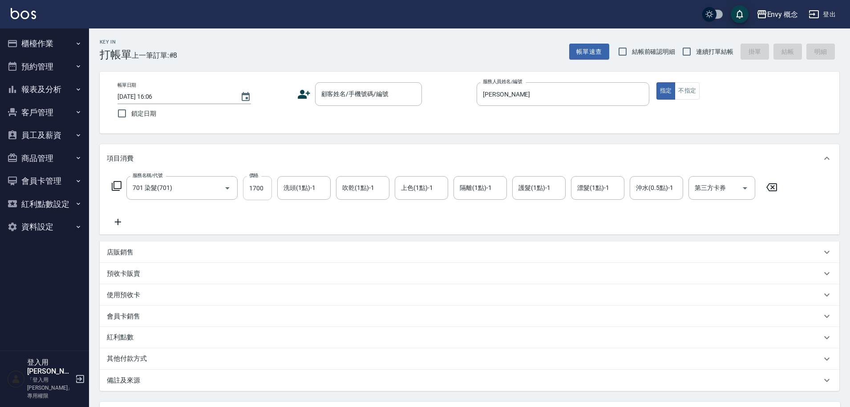
click at [268, 189] on input "1700" at bounding box center [257, 188] width 29 height 24
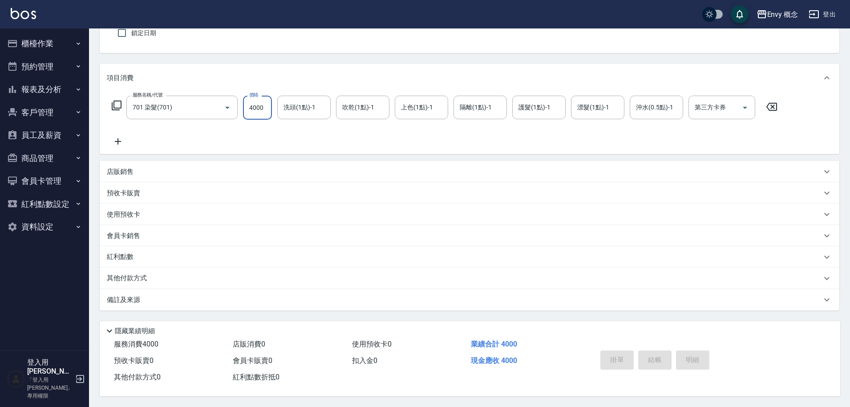
scroll to position [0, 0]
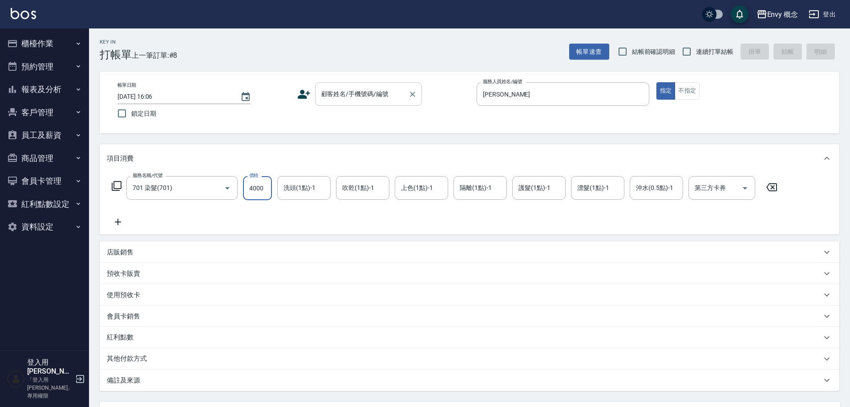
type input "4000"
click at [394, 97] on input "顧客姓名/手機號碼/編號" at bounding box center [361, 94] width 85 height 16
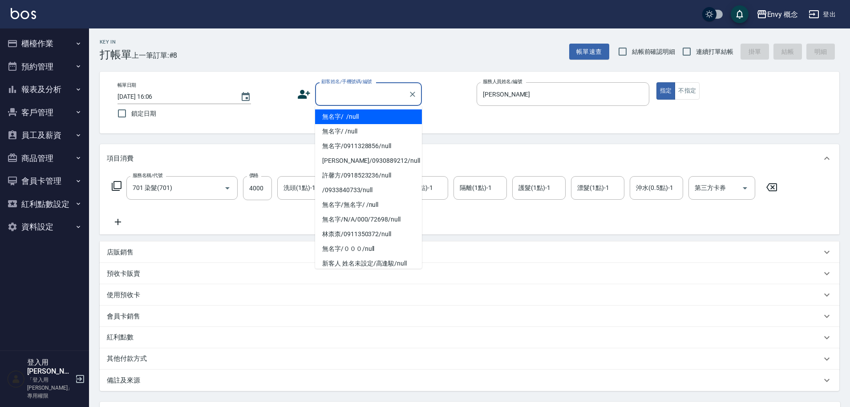
click at [390, 121] on li "無名字/ /null" at bounding box center [368, 116] width 107 height 15
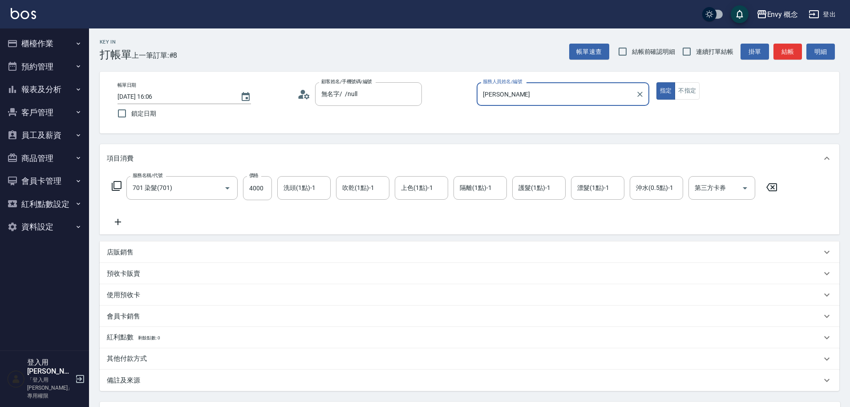
type input "無名字/ /null"
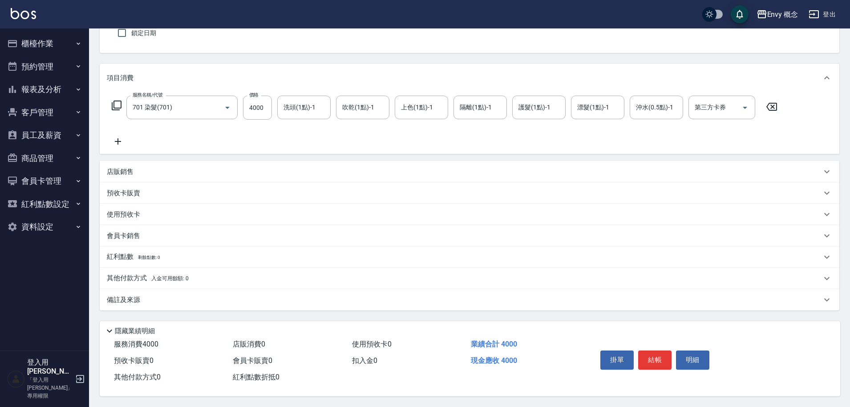
click at [652, 362] on button "結帳" at bounding box center [654, 359] width 33 height 19
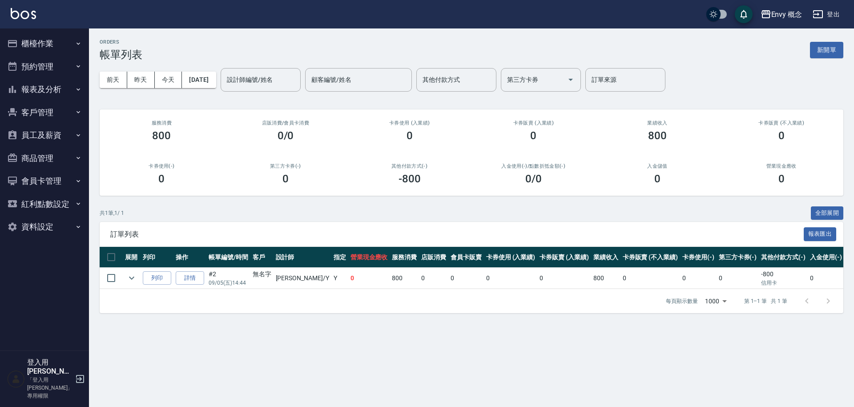
click at [45, 46] on button "櫃檯作業" at bounding box center [45, 43] width 82 height 23
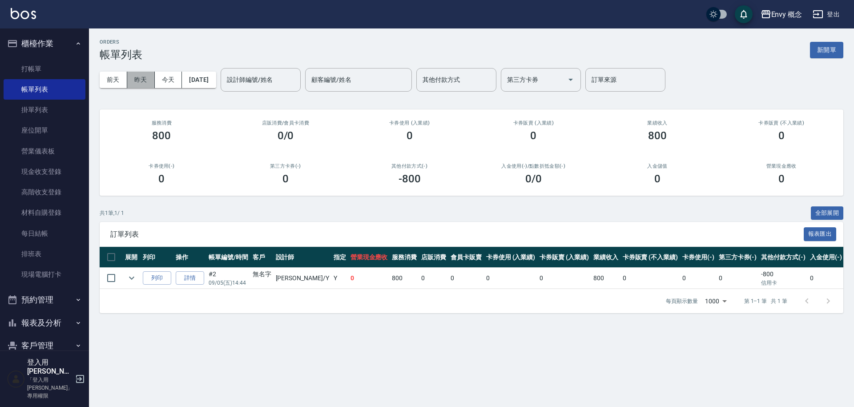
click at [151, 78] on button "昨天" at bounding box center [141, 80] width 28 height 16
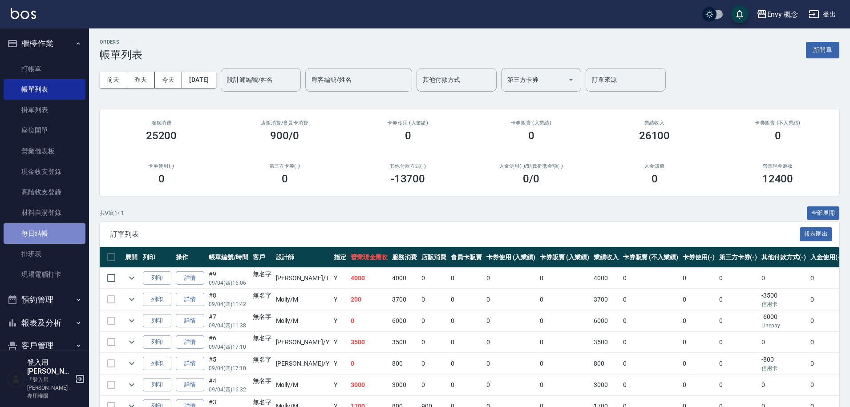
click at [60, 230] on link "每日結帳" at bounding box center [45, 233] width 82 height 20
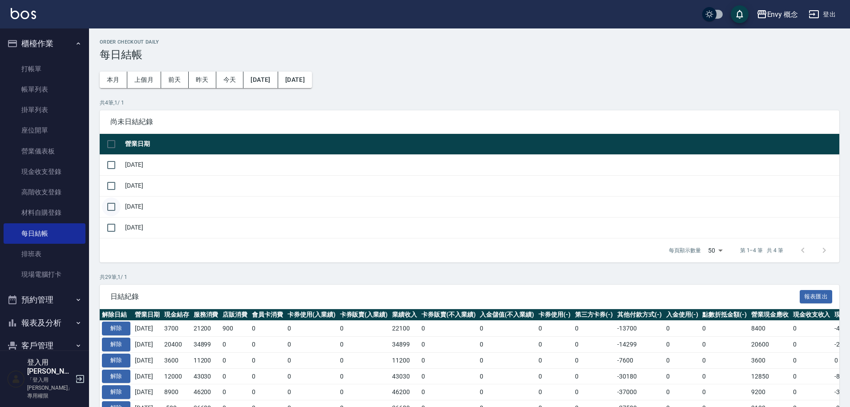
click at [113, 207] on input "checkbox" at bounding box center [111, 206] width 19 height 19
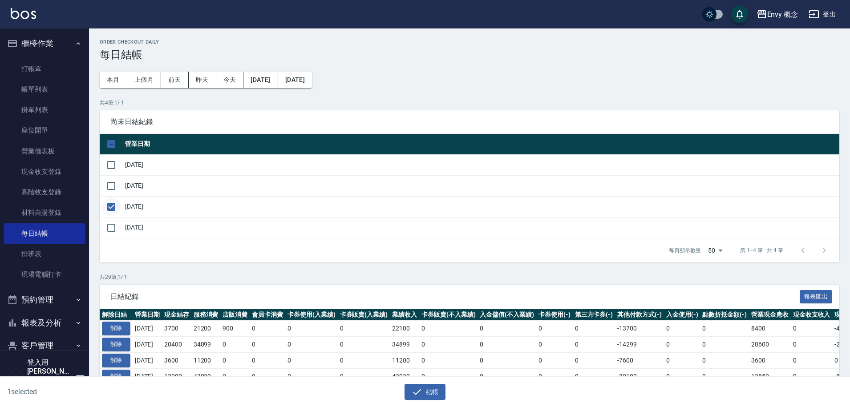
click at [113, 207] on input "checkbox" at bounding box center [111, 206] width 19 height 19
checkbox input "false"
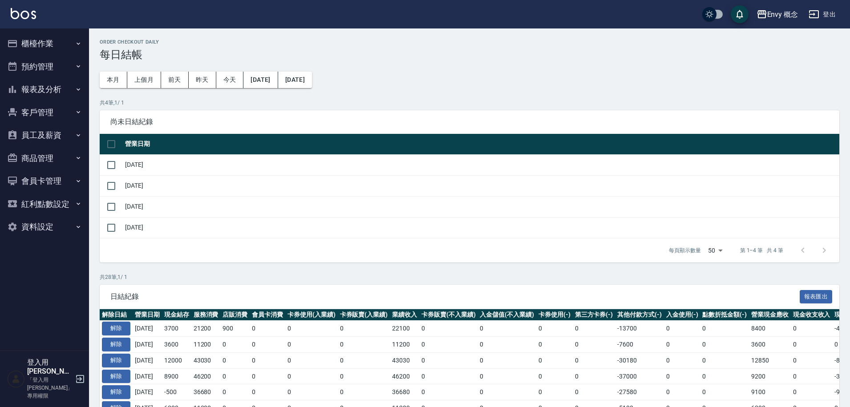
click at [36, 43] on button "櫃檯作業" at bounding box center [45, 43] width 82 height 23
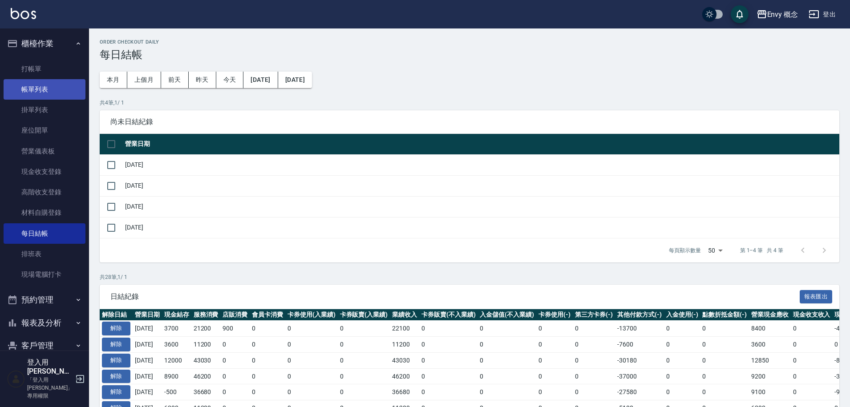
click at [44, 86] on link "帳單列表" at bounding box center [45, 89] width 82 height 20
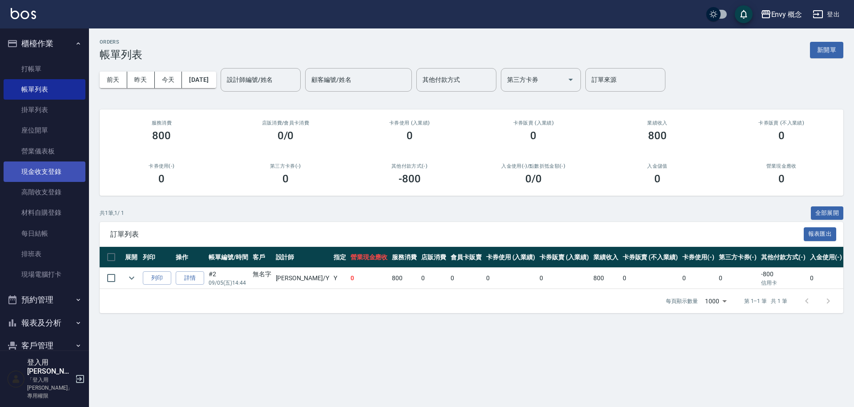
click at [67, 175] on link "現金收支登錄" at bounding box center [45, 171] width 82 height 20
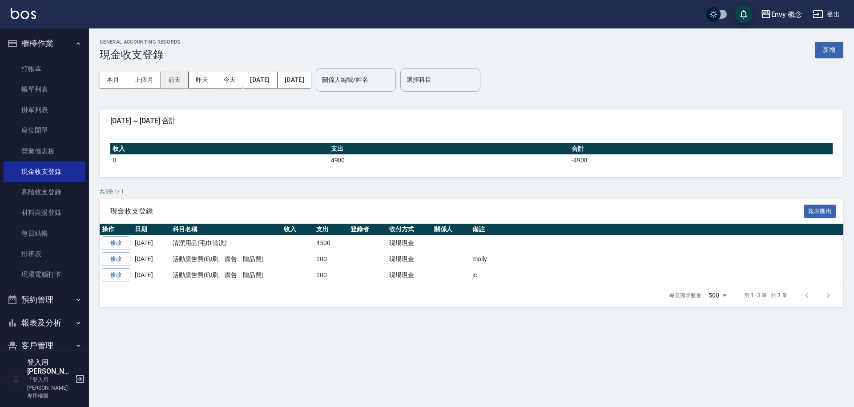
click at [170, 80] on button "前天" at bounding box center [175, 80] width 28 height 16
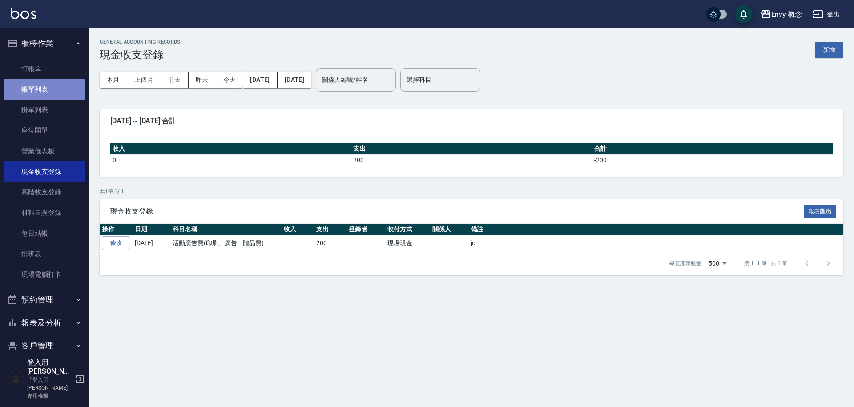
click at [48, 86] on link "帳單列表" at bounding box center [45, 89] width 82 height 20
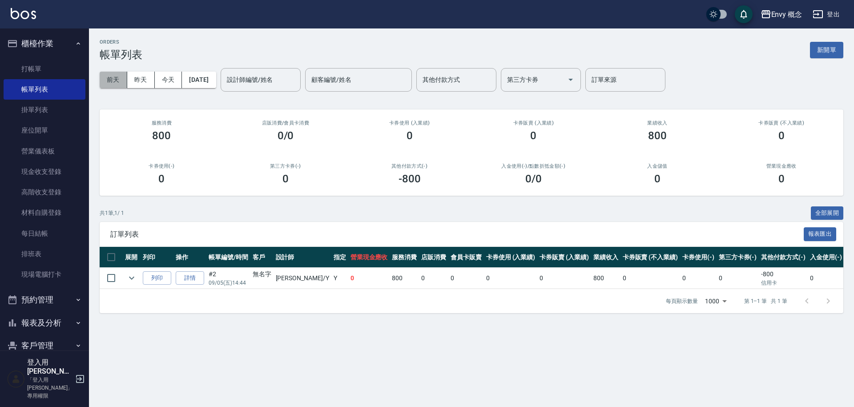
click at [115, 81] on button "前天" at bounding box center [114, 80] width 28 height 16
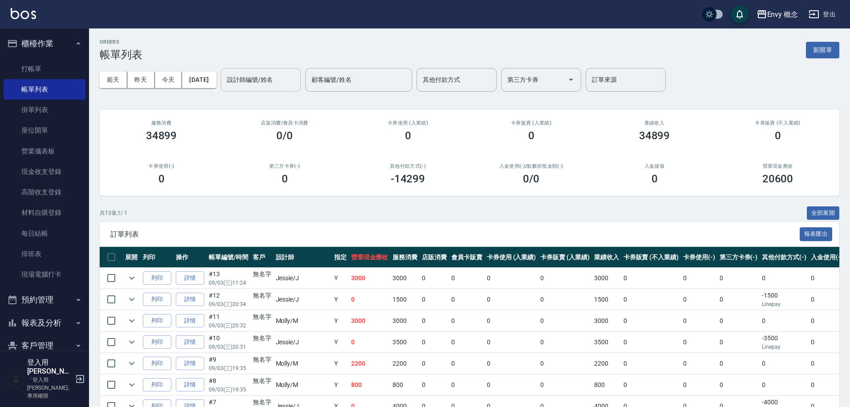
click at [289, 79] on input "設計師編號/姓名" at bounding box center [261, 80] width 72 height 16
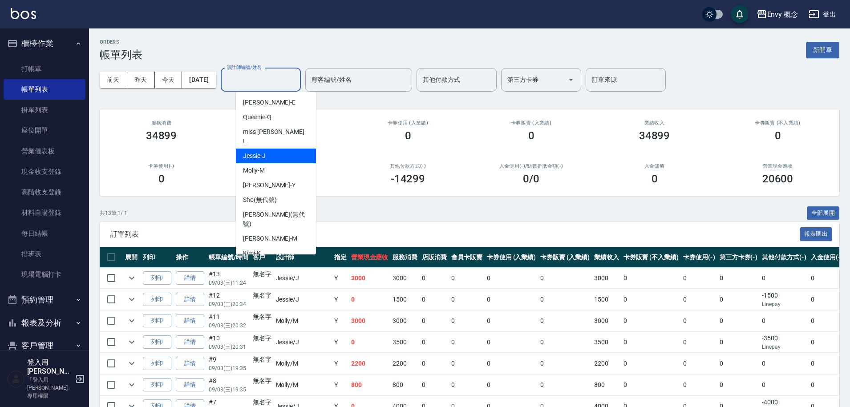
click at [279, 149] on div "Jessie -J" at bounding box center [276, 156] width 80 height 15
type input "Jessie-J"
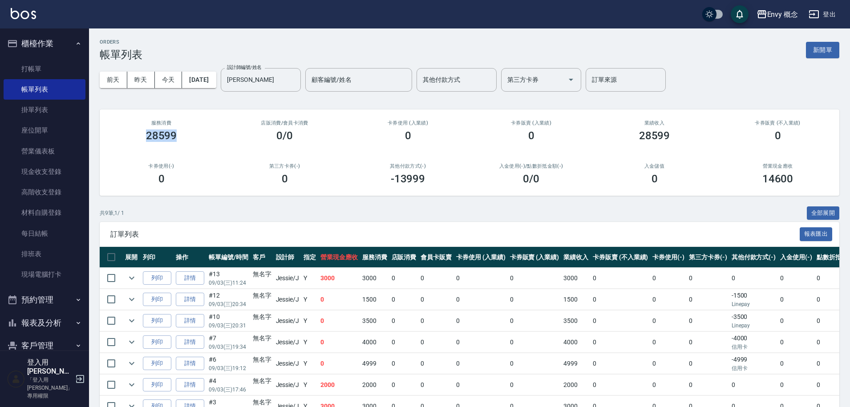
drag, startPoint x: 189, startPoint y: 133, endPoint x: 133, endPoint y: 124, distance: 55.9
click at [134, 125] on div "服務消費 28599" at bounding box center [161, 130] width 123 height 43
click at [458, 58] on div "ORDERS 帳單列表 新開單" at bounding box center [469, 50] width 739 height 22
click at [465, 83] on input "其他付款方式" at bounding box center [456, 80] width 72 height 16
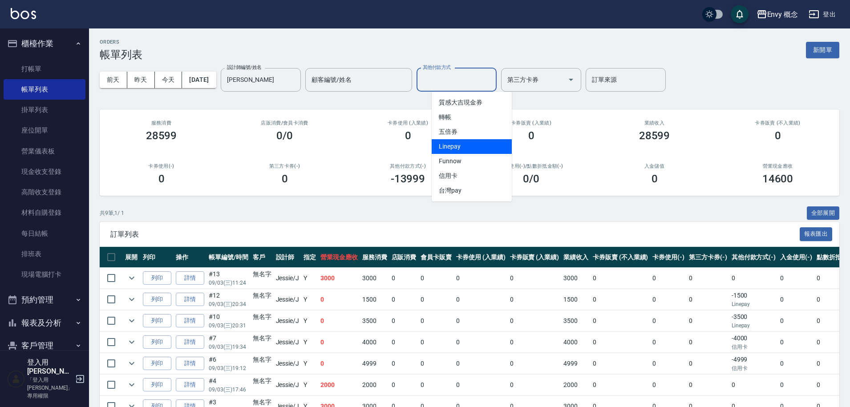
click at [466, 148] on span "Linepay" at bounding box center [471, 146] width 80 height 15
type input "Linepay"
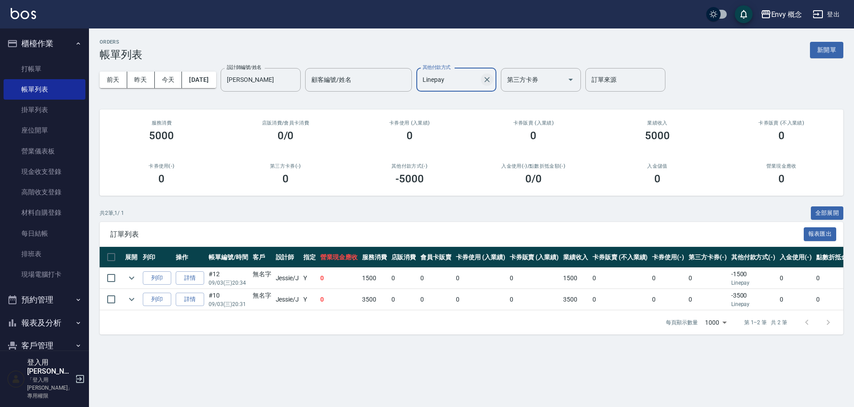
click at [493, 85] on button "Clear" at bounding box center [487, 79] width 12 height 12
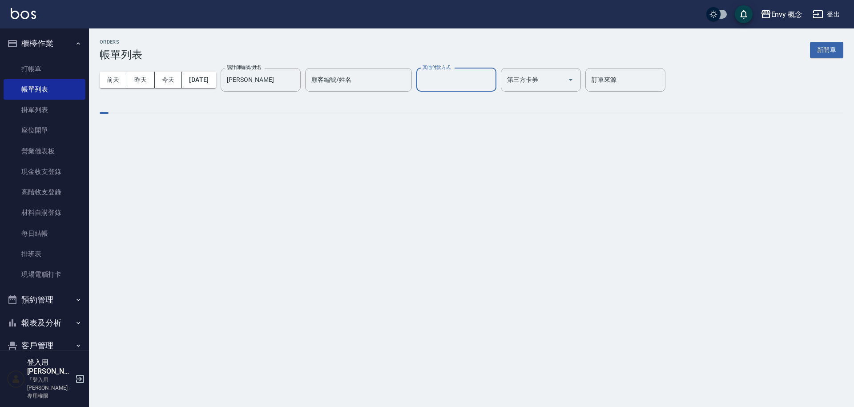
click at [485, 82] on input "其他付款方式" at bounding box center [456, 80] width 72 height 16
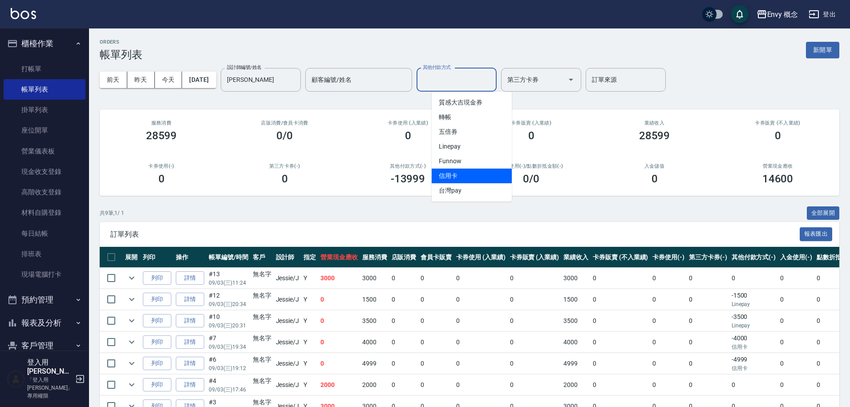
click at [467, 173] on span "信用卡" at bounding box center [471, 176] width 80 height 15
type input "信用卡"
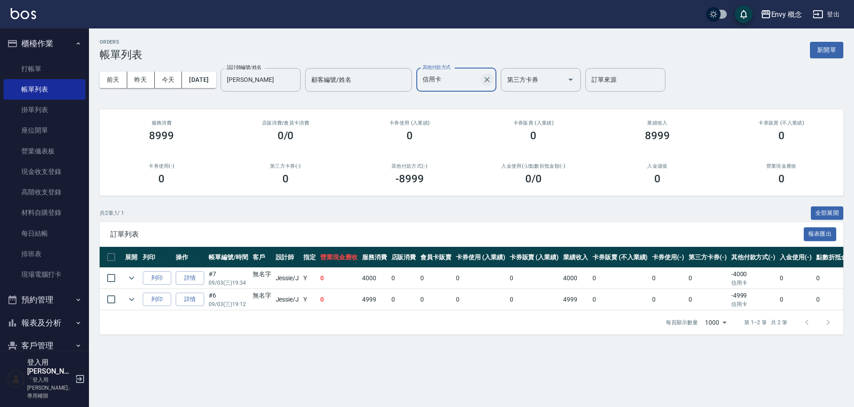
click at [491, 81] on icon "Clear" at bounding box center [487, 79] width 9 height 9
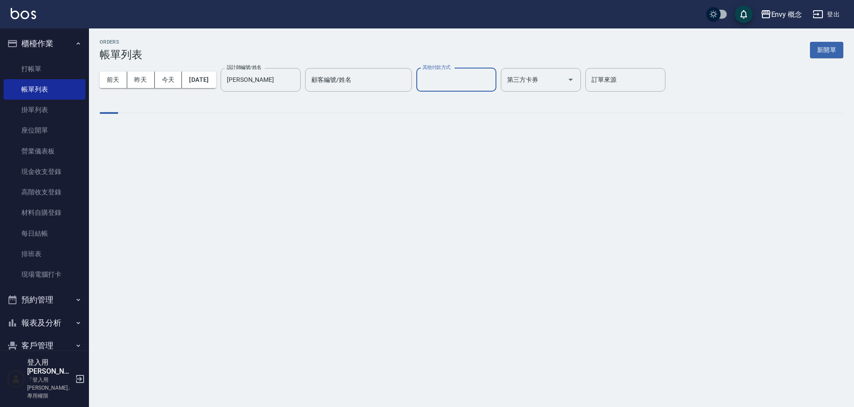
click at [483, 78] on input "其他付款方式" at bounding box center [456, 80] width 72 height 16
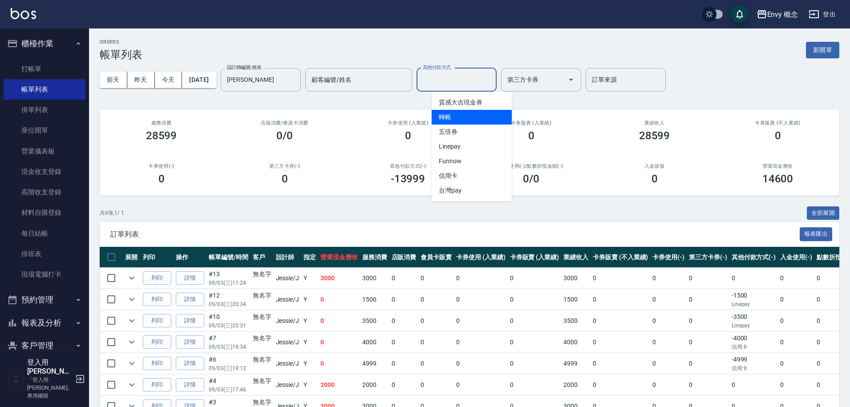
click at [466, 123] on span "轉帳" at bounding box center [471, 117] width 80 height 15
type input "轉帳"
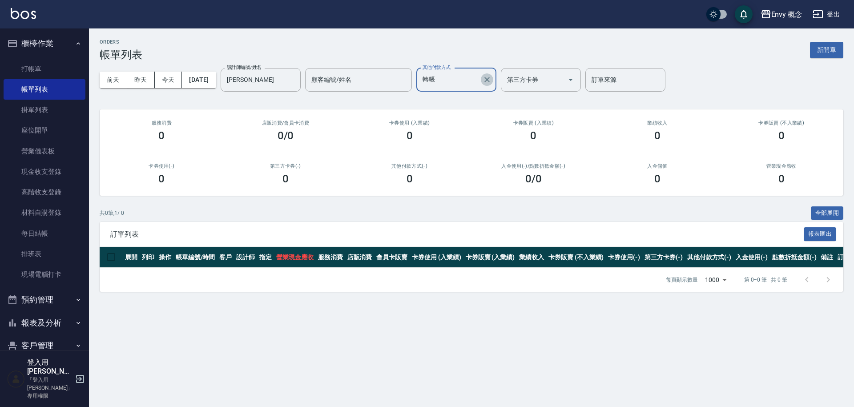
drag, startPoint x: 500, startPoint y: 80, endPoint x: 492, endPoint y: 85, distance: 9.4
click at [491, 80] on icon "Clear" at bounding box center [487, 79] width 9 height 9
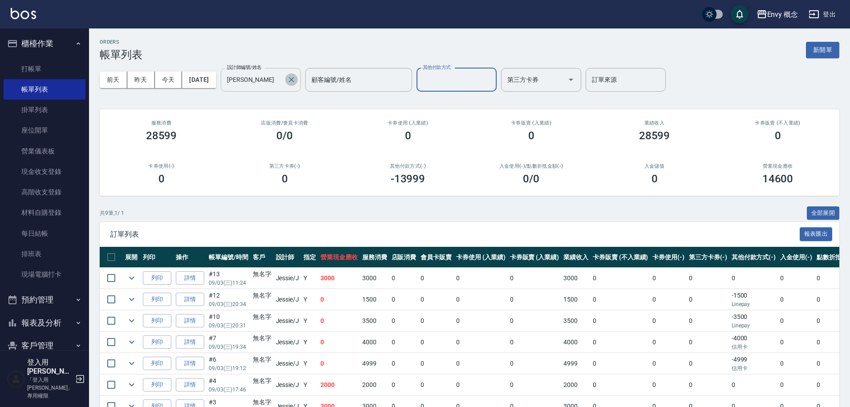
click at [296, 81] on icon "Clear" at bounding box center [291, 79] width 9 height 9
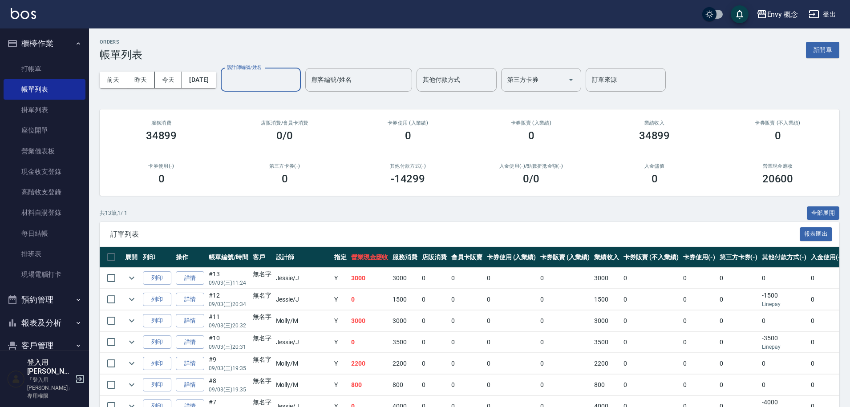
click at [296, 83] on input "設計師編號/姓名" at bounding box center [261, 80] width 72 height 16
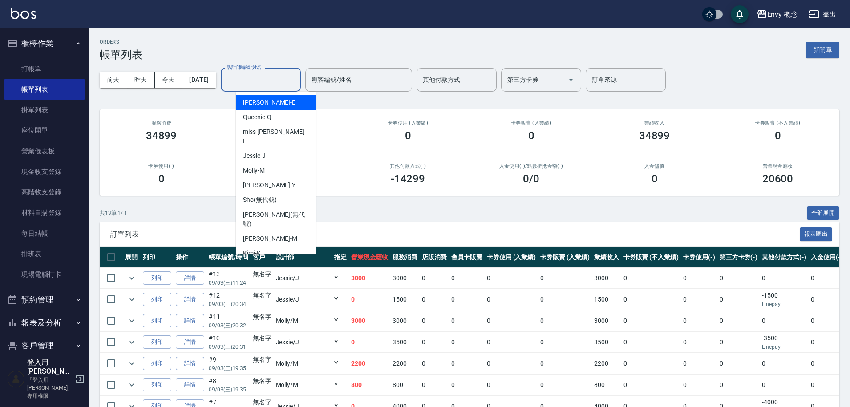
click at [285, 35] on div "ORDERS 帳單列表 新開單 前天 昨天 今天 2025/09/03 設計師編號/姓名 設計師編號/姓名 顧客編號/姓名 顧客編號/姓名 其他付款方式 其他…" at bounding box center [469, 304] width 761 height 552
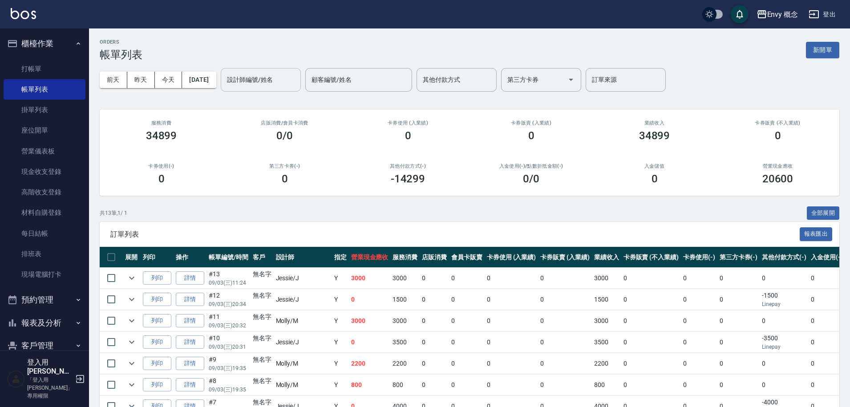
click at [290, 89] on div "設計師編號/姓名" at bounding box center [261, 80] width 80 height 24
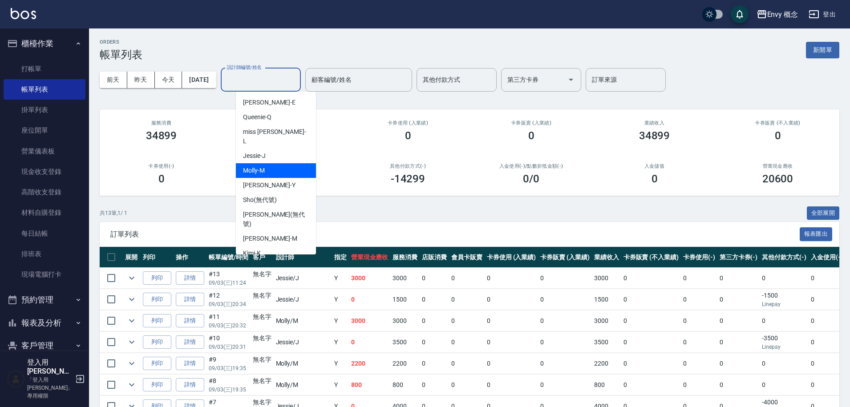
click at [291, 163] on div "[PERSON_NAME]" at bounding box center [276, 170] width 80 height 15
type input "[PERSON_NAME]"
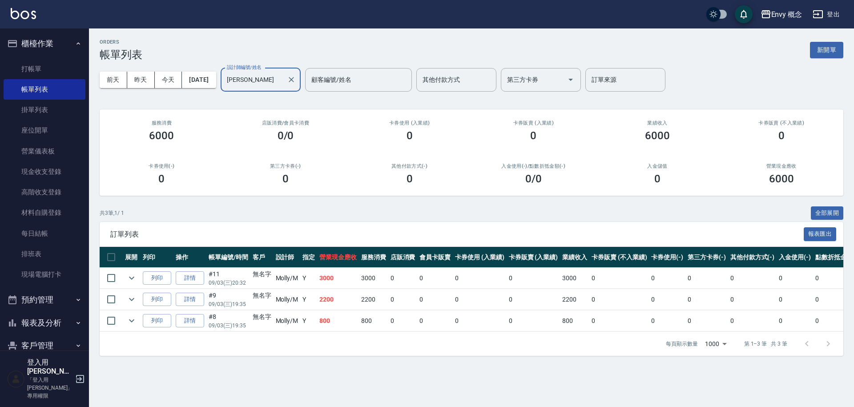
click at [196, 280] on link "詳情" at bounding box center [190, 278] width 28 height 14
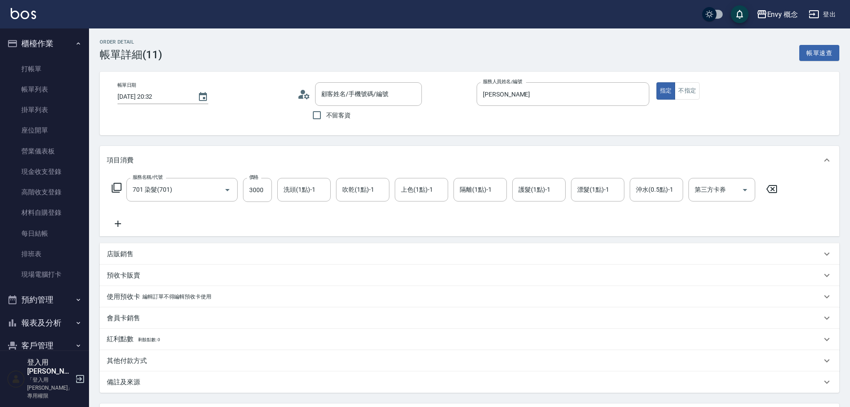
type input "2025/09/03 20:32"
type input "[PERSON_NAME]"
type input "701 染髮(701)"
type input "無名字/ /null"
click at [638, 93] on icon "Clear" at bounding box center [639, 94] width 5 height 5
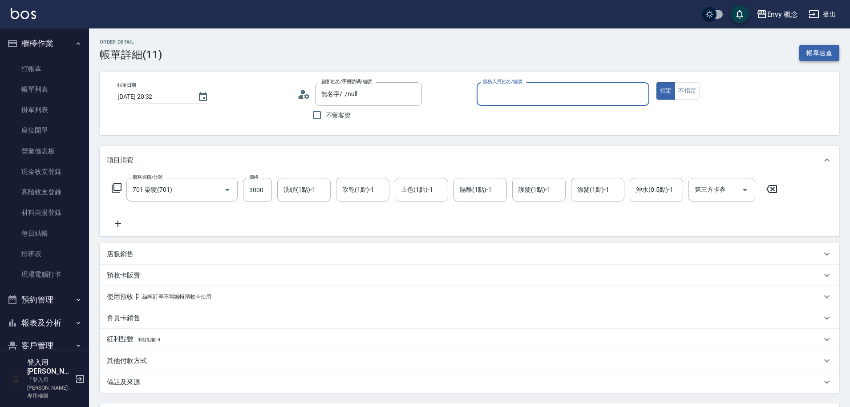
click at [817, 50] on button "帳單速查" at bounding box center [819, 53] width 40 height 16
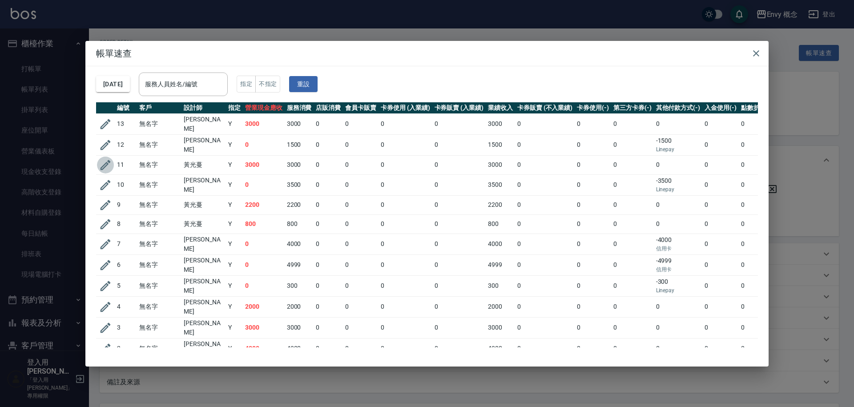
click at [103, 165] on icon "button" at bounding box center [106, 165] width 10 height 10
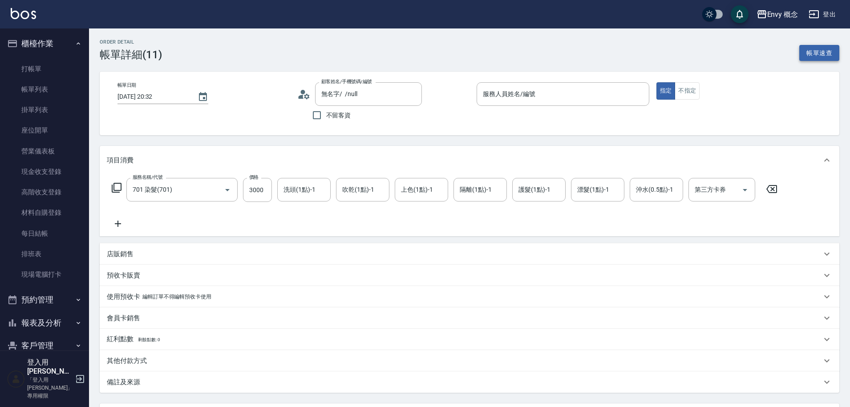
click at [802, 54] on button "帳單速查" at bounding box center [819, 53] width 40 height 16
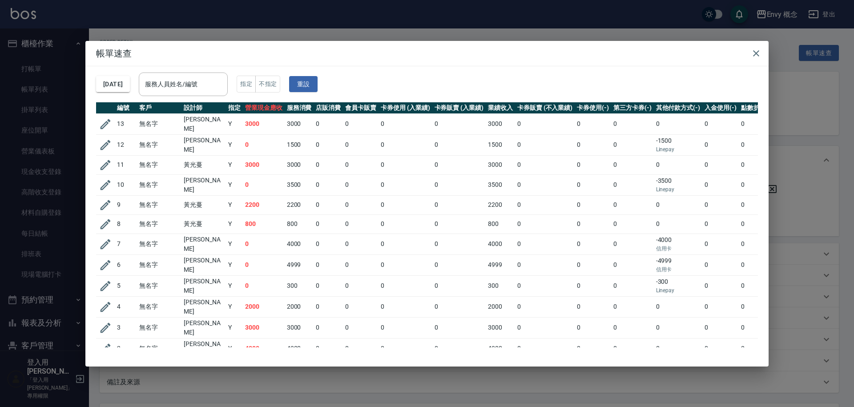
click at [326, 30] on div "帳單速查 2025/09/03 服務人員姓名/編號 服務人員姓名/編號 指定 不指定 重設 編號 客戶 設計師 指定 營業現金應收 服務消費 店販消費 會員卡…" at bounding box center [427, 203] width 854 height 407
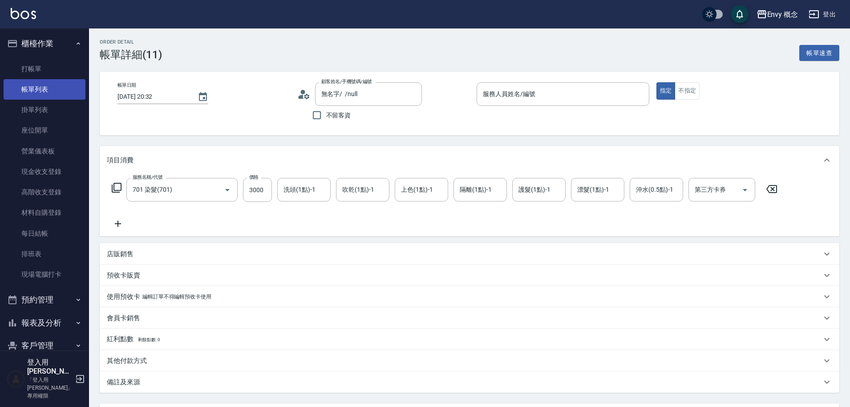
click at [49, 86] on link "帳單列表" at bounding box center [45, 89] width 82 height 20
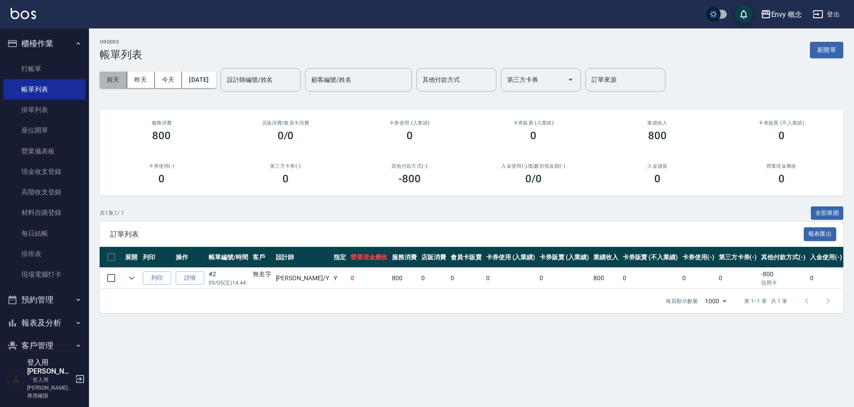
click at [118, 80] on button "前天" at bounding box center [114, 80] width 28 height 16
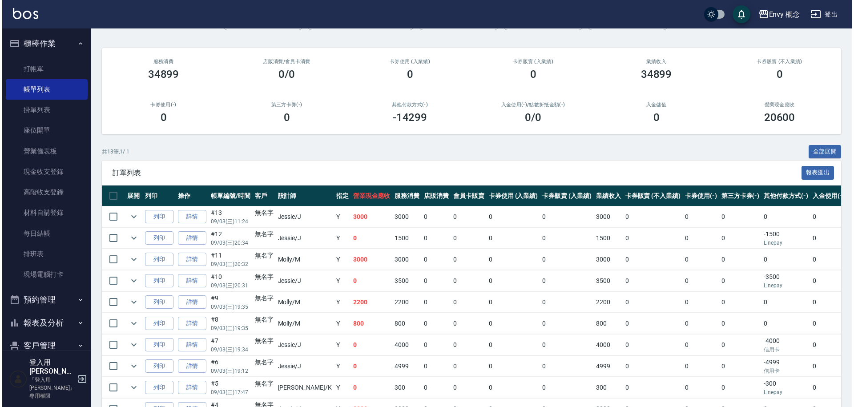
scroll to position [180, 0]
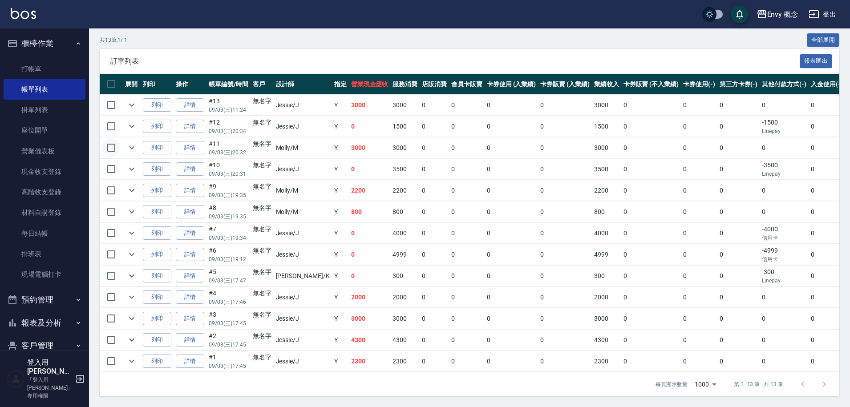
click at [110, 140] on input "checkbox" at bounding box center [111, 147] width 19 height 19
checkbox input "true"
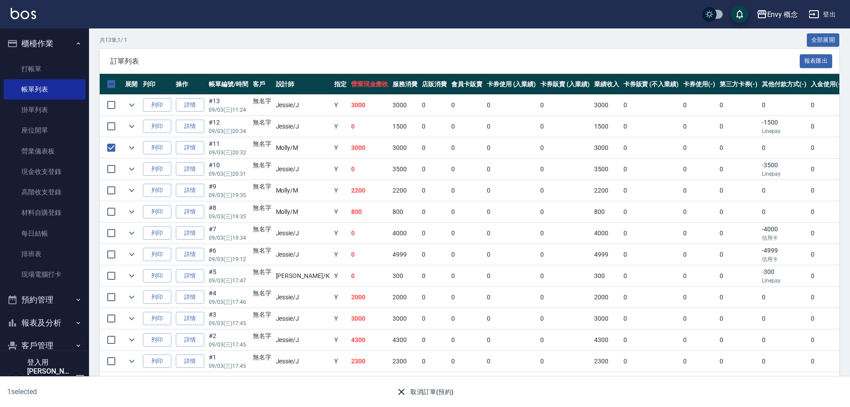
click at [427, 392] on button "取消訂單(預約)" at bounding box center [424, 392] width 64 height 16
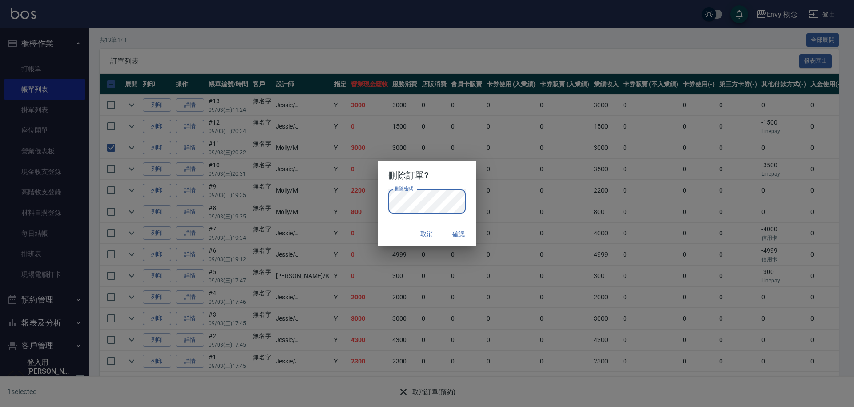
click at [461, 236] on button "確認" at bounding box center [458, 234] width 28 height 16
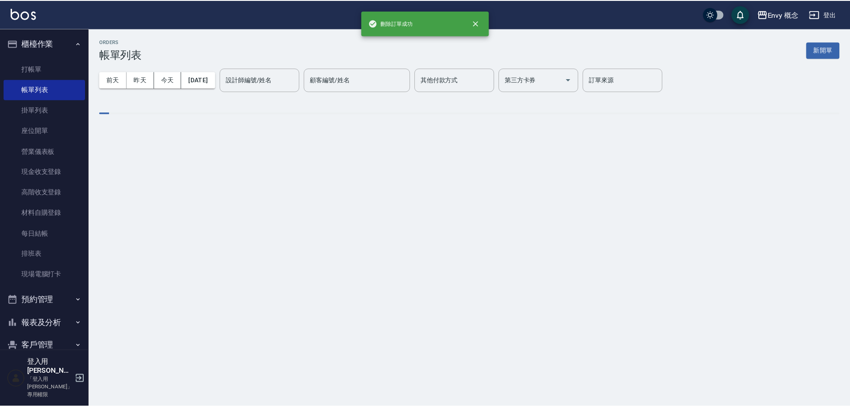
scroll to position [0, 0]
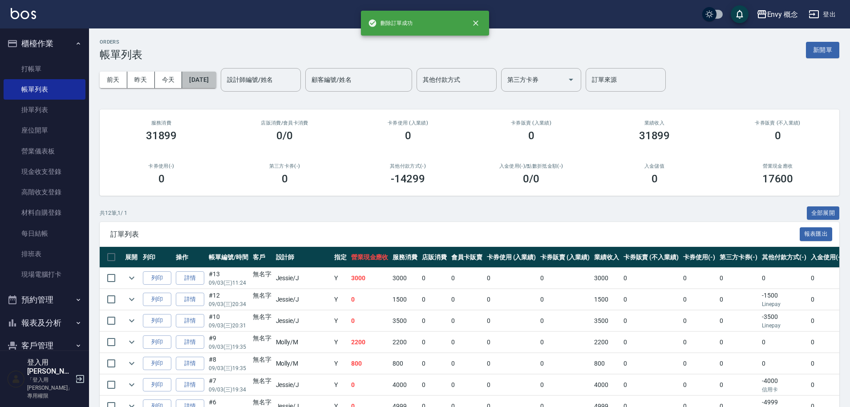
click at [198, 83] on button "[DATE]" at bounding box center [199, 80] width 34 height 16
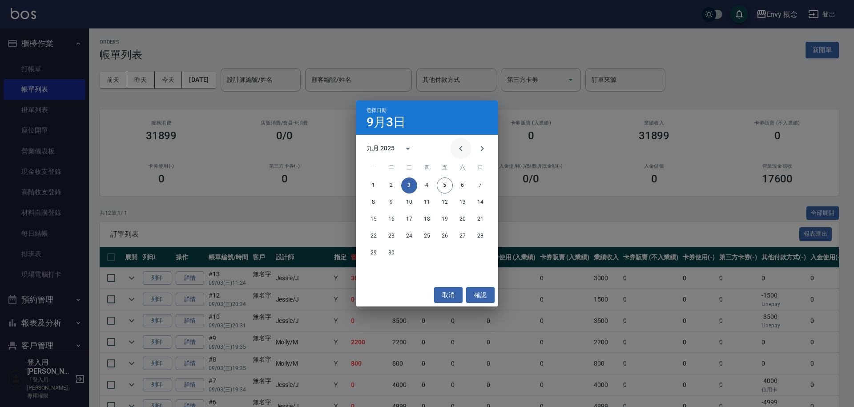
click at [454, 149] on button "Previous month" at bounding box center [460, 148] width 21 height 21
click at [390, 205] on button "5" at bounding box center [391, 202] width 16 height 16
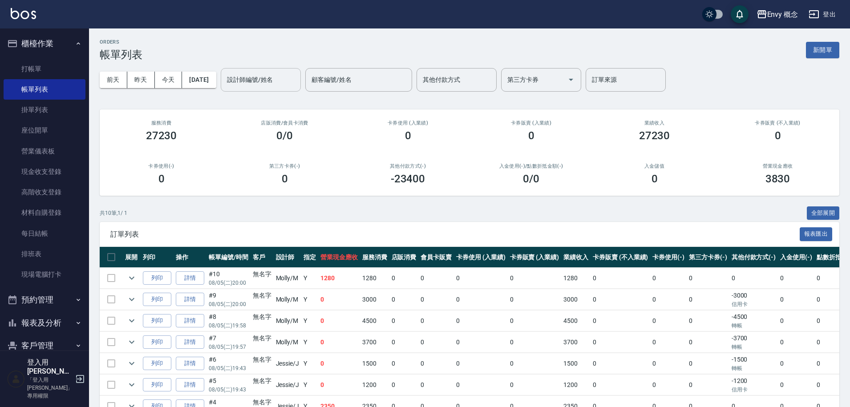
click at [286, 80] on input "設計師編號/姓名" at bounding box center [261, 80] width 72 height 16
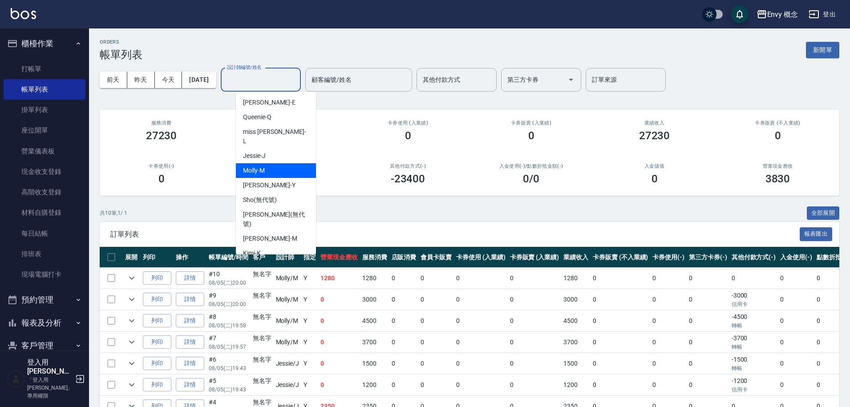
click at [286, 167] on div "[PERSON_NAME]" at bounding box center [276, 170] width 80 height 15
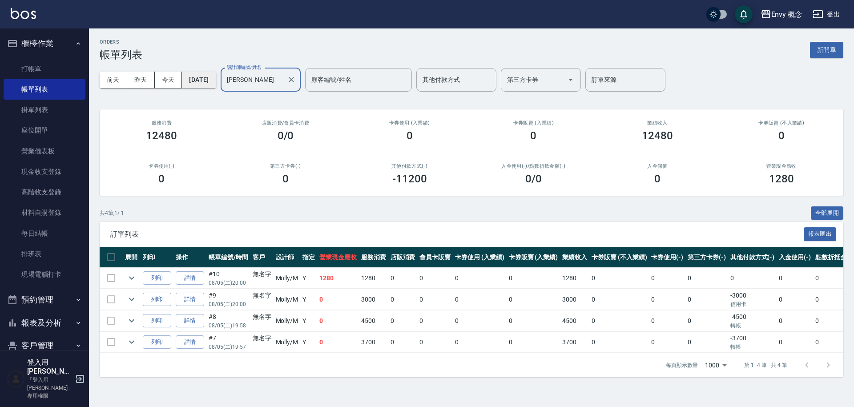
click at [216, 83] on button "[DATE]" at bounding box center [199, 80] width 34 height 16
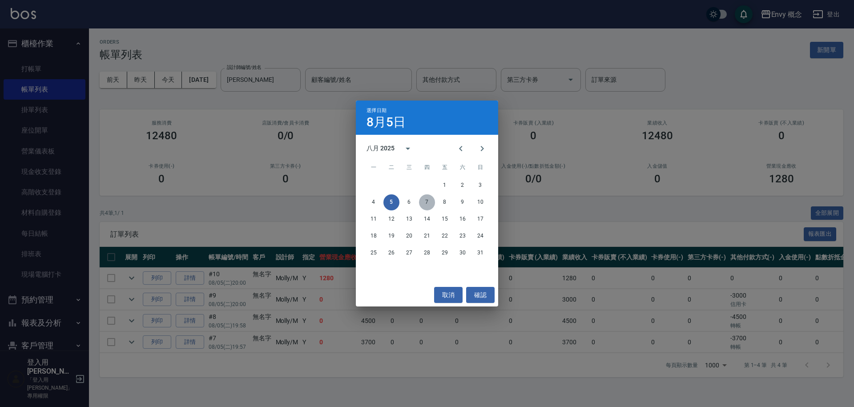
click at [426, 197] on button "7" at bounding box center [427, 202] width 16 height 16
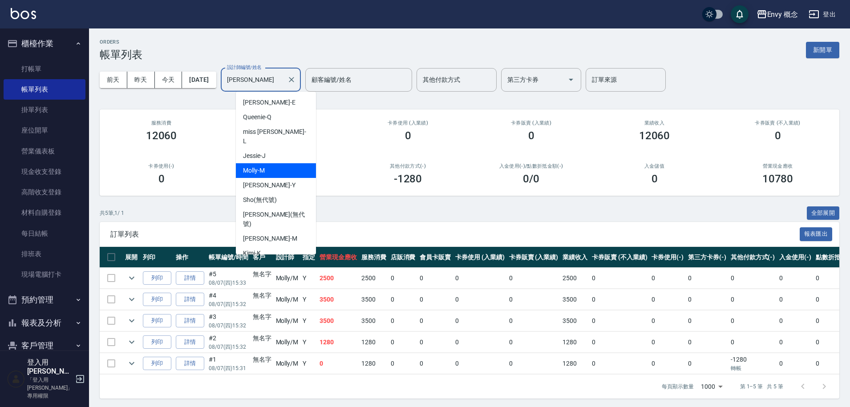
click at [262, 81] on input "[PERSON_NAME]" at bounding box center [254, 80] width 59 height 16
click at [280, 149] on div "Jessie -J" at bounding box center [276, 156] width 80 height 15
type input "Jessie-J"
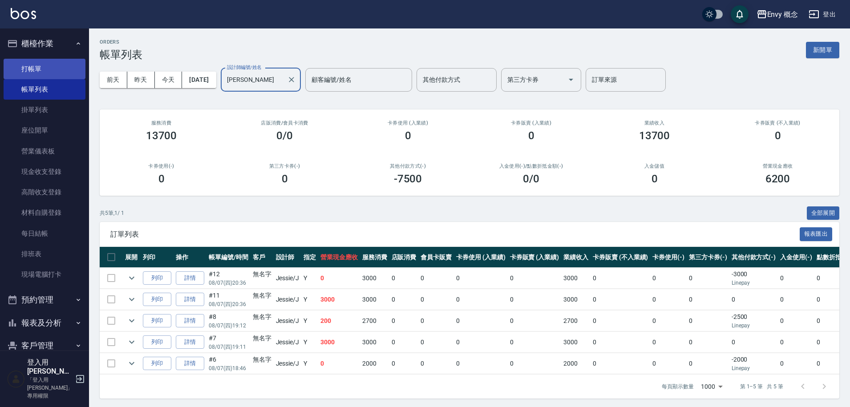
click at [69, 65] on link "打帳單" at bounding box center [45, 69] width 82 height 20
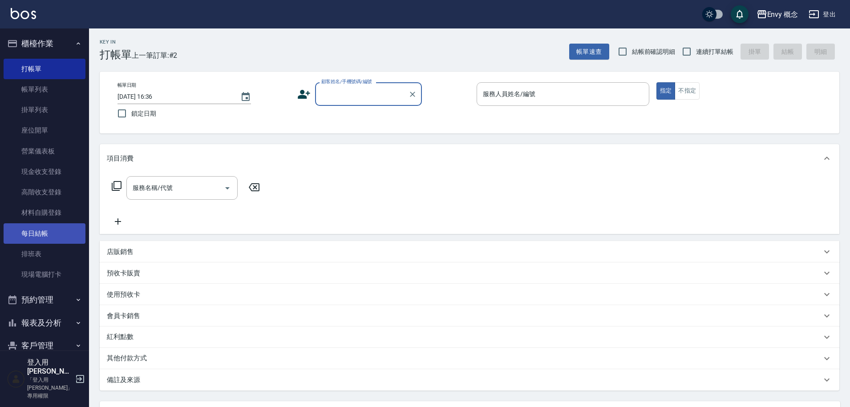
click at [53, 238] on link "每日結帳" at bounding box center [45, 233] width 82 height 20
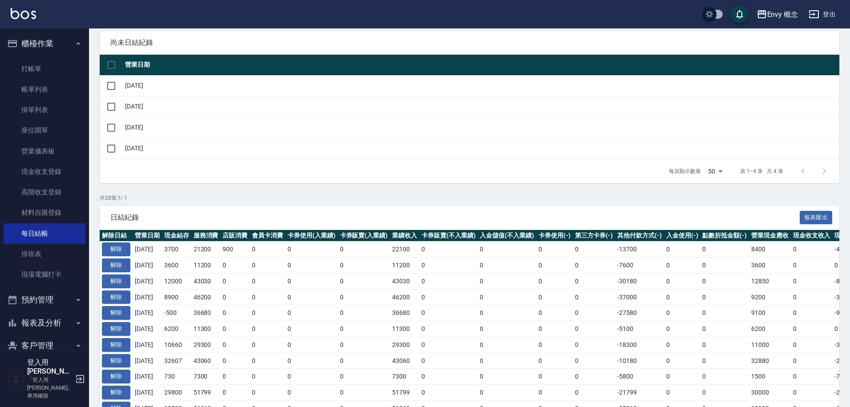
scroll to position [80, 0]
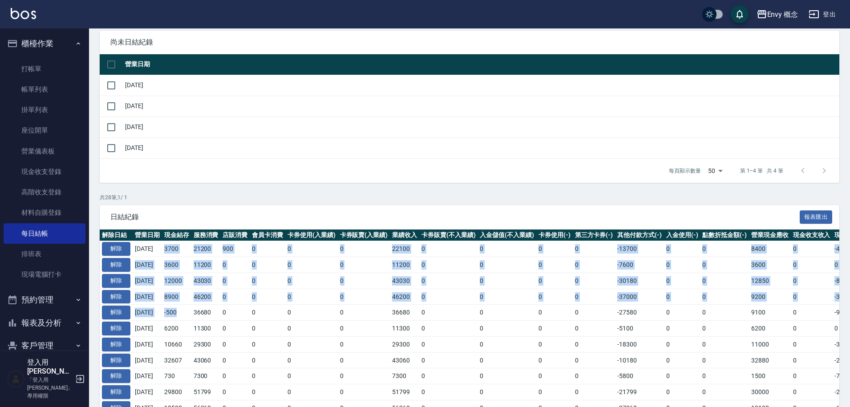
drag, startPoint x: 170, startPoint y: 247, endPoint x: 190, endPoint y: 314, distance: 70.5
click at [191, 307] on td "-500" at bounding box center [176, 313] width 29 height 16
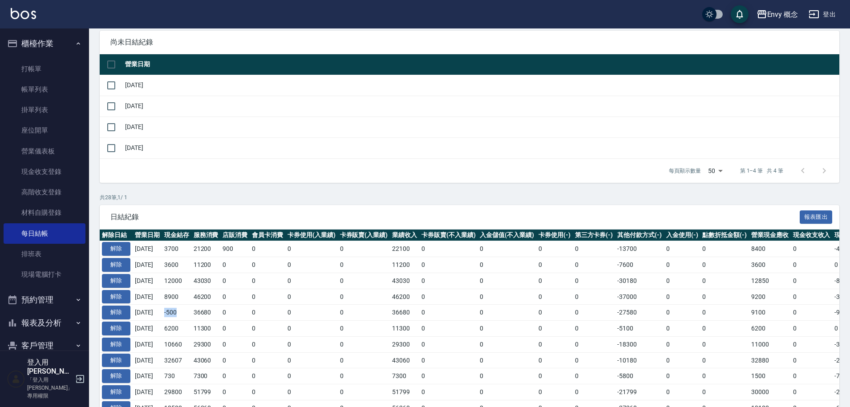
drag, startPoint x: 172, startPoint y: 316, endPoint x: 182, endPoint y: 318, distance: 10.4
click at [182, 318] on td "-500" at bounding box center [176, 313] width 29 height 16
click at [190, 318] on td "-500" at bounding box center [176, 313] width 29 height 16
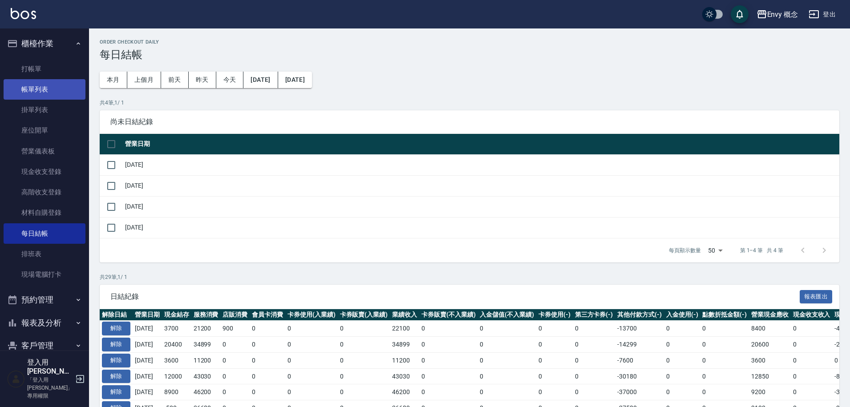
click at [51, 88] on link "帳單列表" at bounding box center [45, 89] width 82 height 20
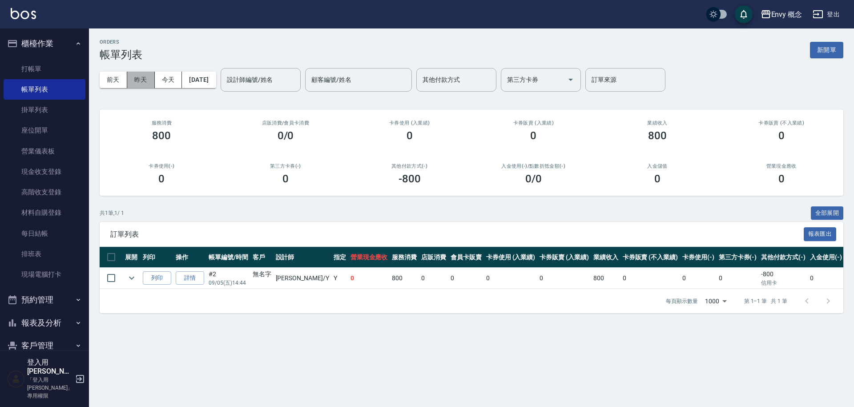
click at [143, 78] on button "昨天" at bounding box center [141, 80] width 28 height 16
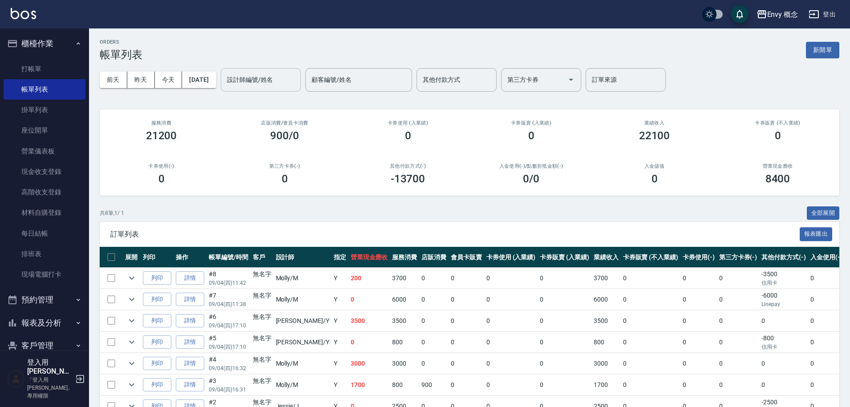
click at [277, 84] on input "設計師編號/姓名" at bounding box center [261, 80] width 72 height 16
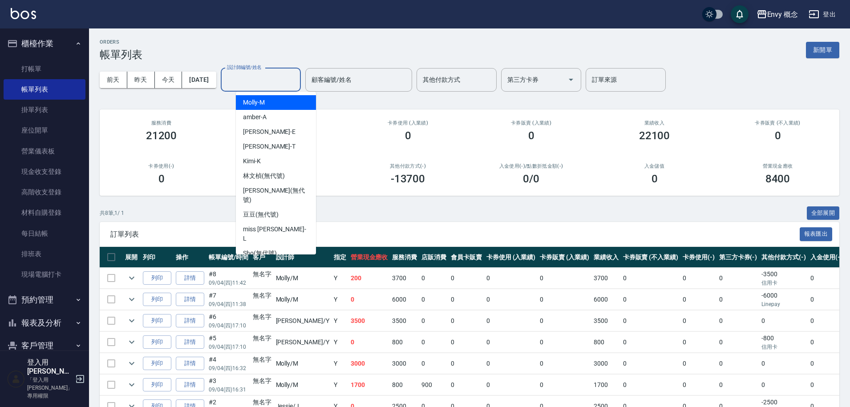
click at [277, 104] on div "[PERSON_NAME]" at bounding box center [276, 102] width 80 height 15
type input "[PERSON_NAME]"
